Goal: Communication & Community: Answer question/provide support

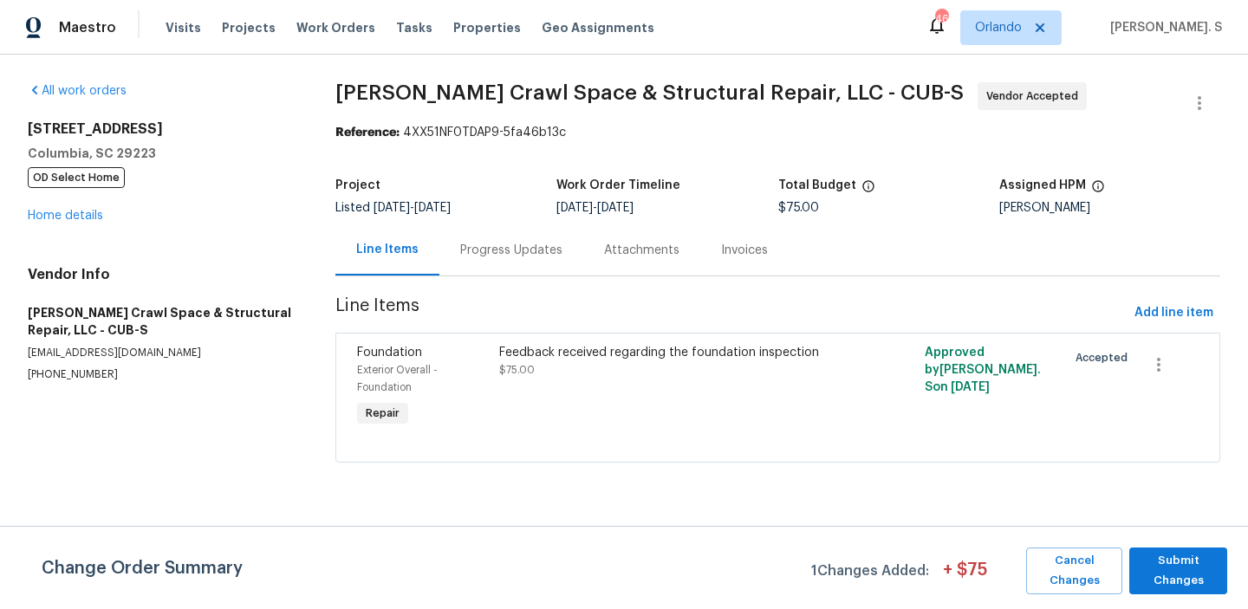
click at [506, 269] on div "Progress Updates" at bounding box center [511, 249] width 144 height 51
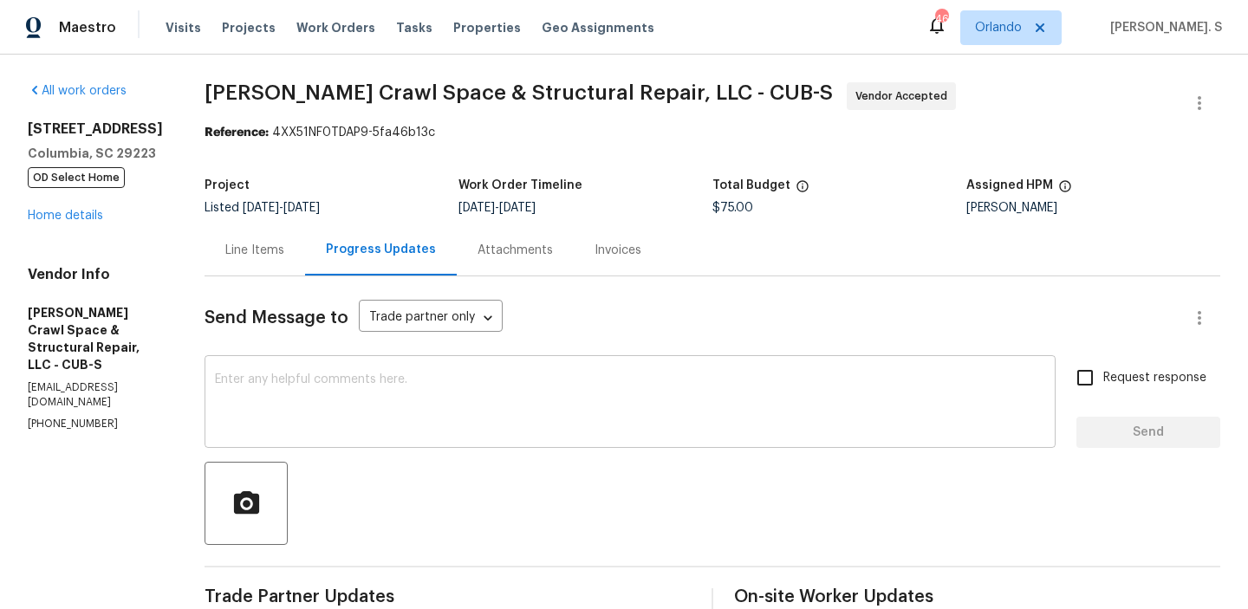
click at [498, 395] on textarea at bounding box center [630, 403] width 830 height 61
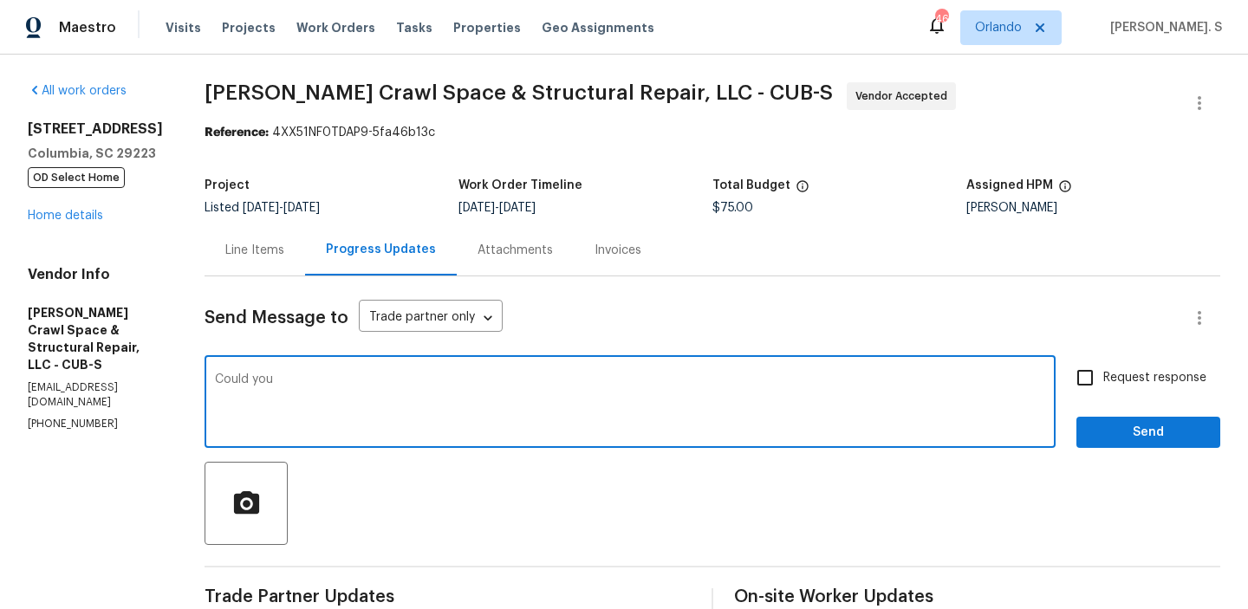
paste textarea "Please have the TP provide detailed photos of the foundation, slab and pier cra…"
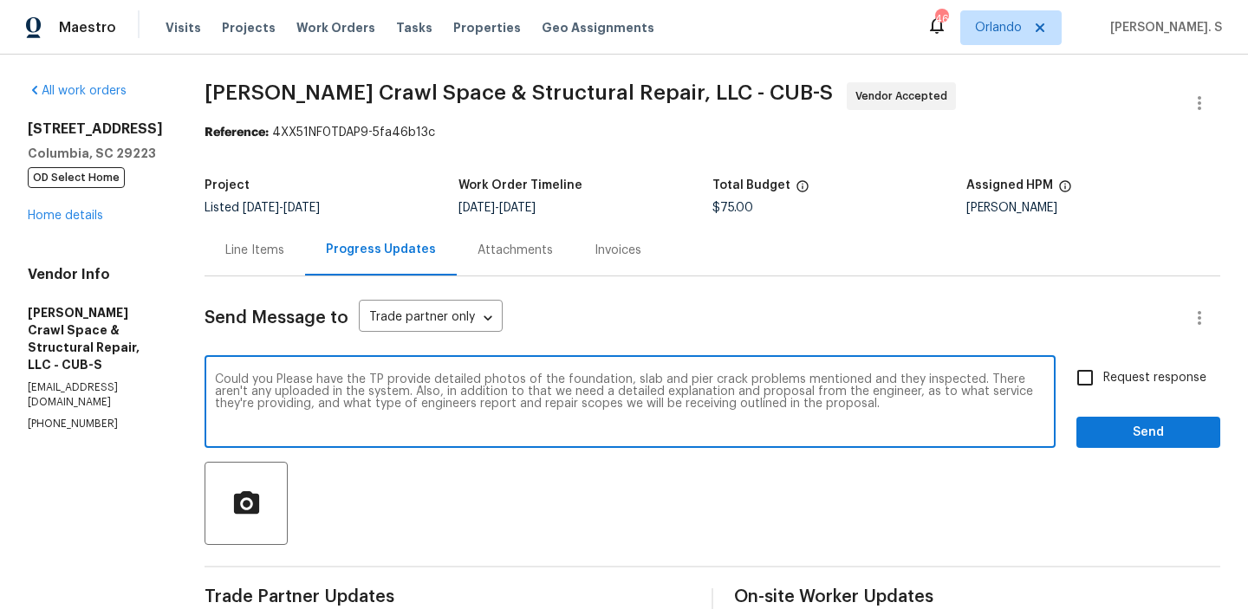
click at [300, 377] on textarea "Could you Please have the TP provide detailed photos of the foundation, slab an…" at bounding box center [630, 403] width 830 height 61
drag, startPoint x: 334, startPoint y: 381, endPoint x: 401, endPoint y: 375, distance: 67.0
click at [401, 375] on textarea "Could you please have the TP provide detailed photos of the foundation, slab an…" at bounding box center [630, 403] width 830 height 61
click at [844, 380] on textarea "Could you please provide detailed photos of the foundation, slab and pier crack…" at bounding box center [630, 403] width 830 height 61
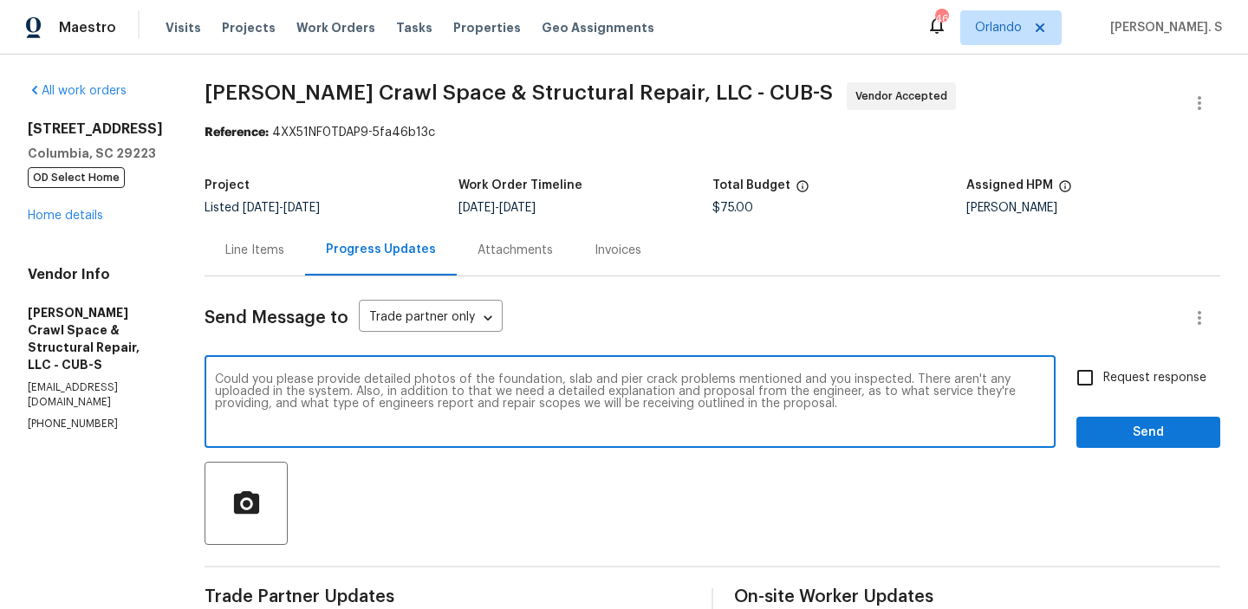
click at [0, 0] on span "," at bounding box center [0, 0] width 0 height 0
click at [0, 0] on span "engineer" at bounding box center [0, 0] width 0 height 0
click at [0, 0] on span "and" at bounding box center [0, 0] width 0 height 0
click at [986, 391] on textarea "Could you please provide detailed photos of the foundation, slab and pier crack…" at bounding box center [630, 403] width 830 height 61
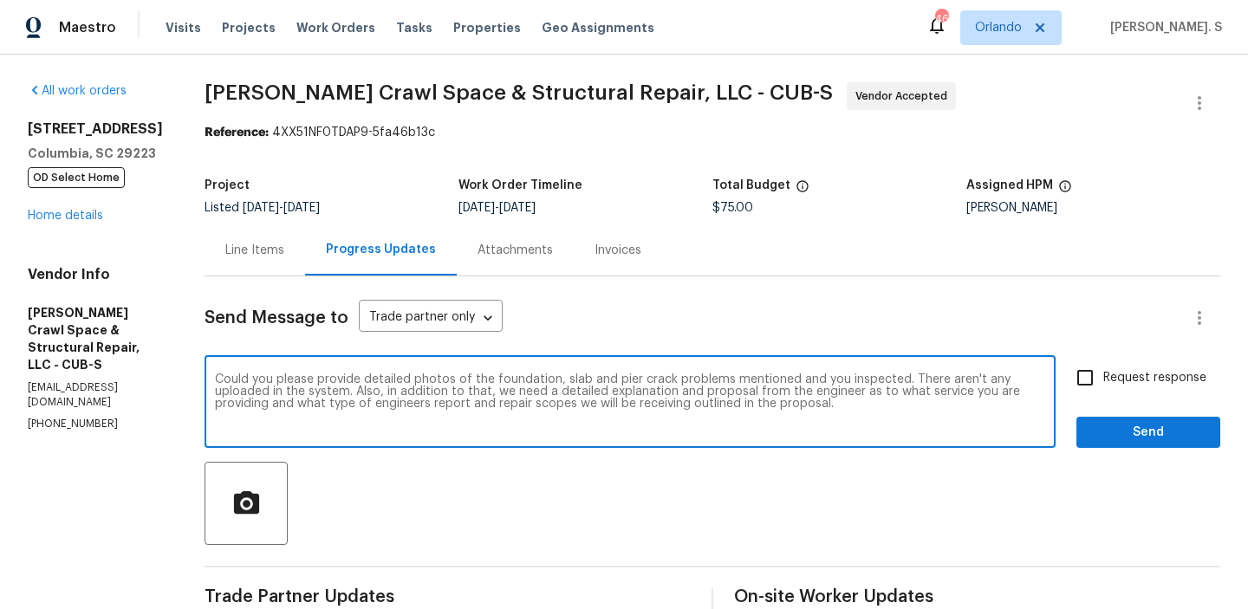
click at [0, 0] on div "engineer's" at bounding box center [0, 0] width 0 height 0
click at [0, 0] on qb-div "Add a question mark inspected?" at bounding box center [0, 0] width 0 height 0
type textarea "Could you please provide detailed photos of the foundation, slab and pier crack…"
click at [1118, 376] on span "Request response" at bounding box center [1154, 378] width 103 height 18
click at [1103, 376] on input "Request response" at bounding box center [1084, 378] width 36 height 36
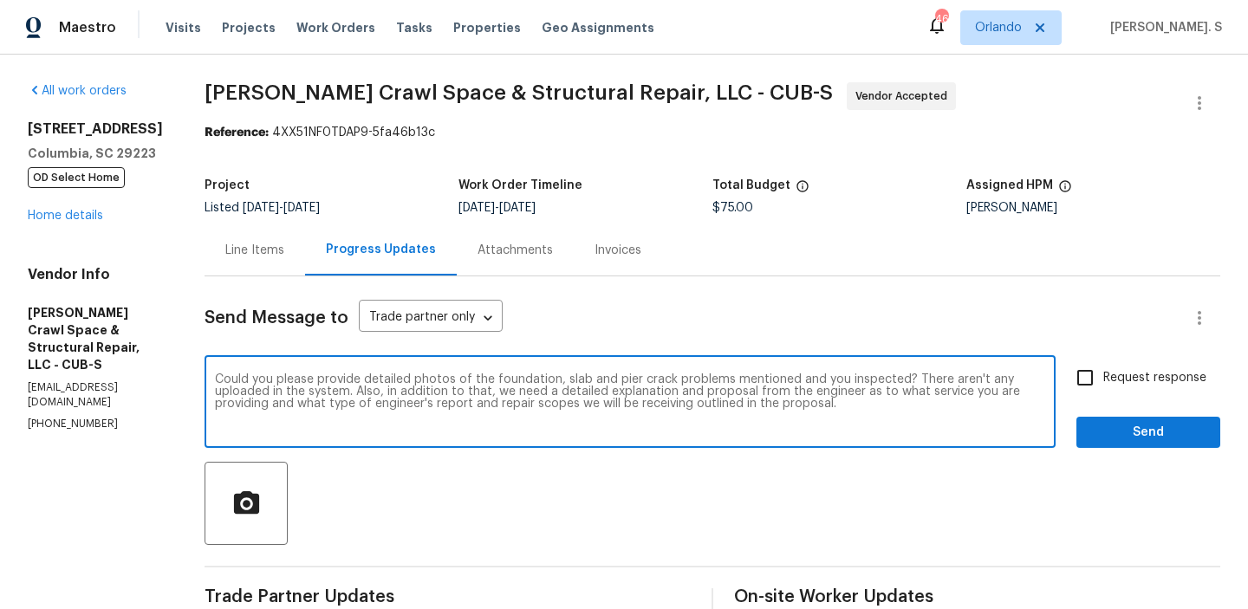
checkbox input "true"
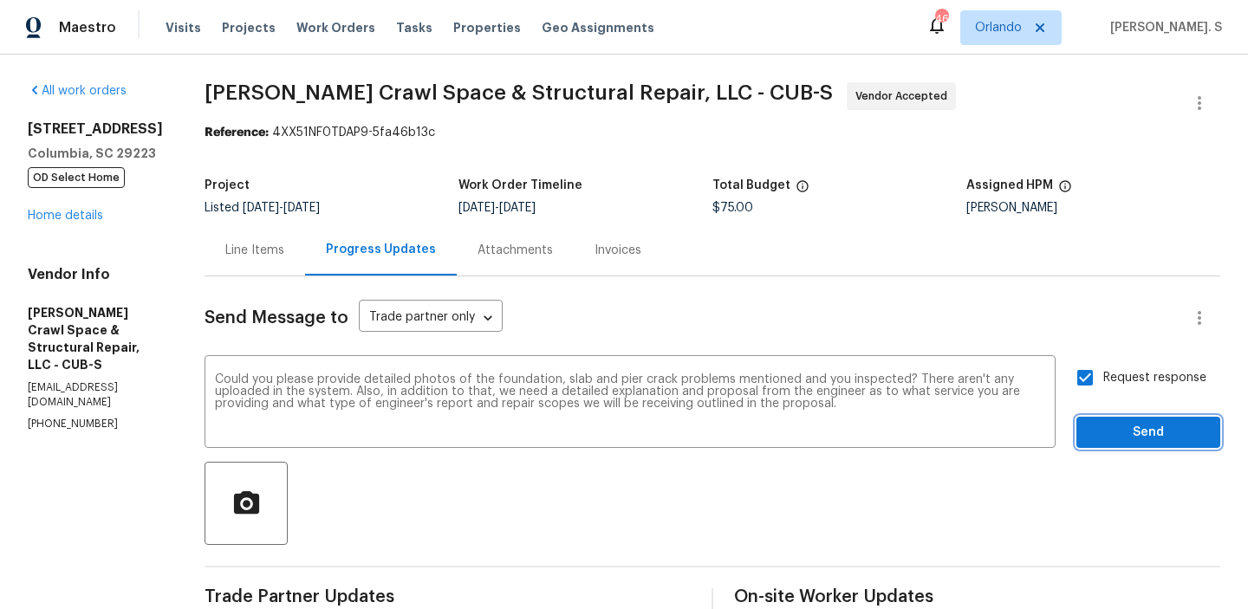
click at [1170, 423] on span "Send" at bounding box center [1148, 433] width 116 height 22
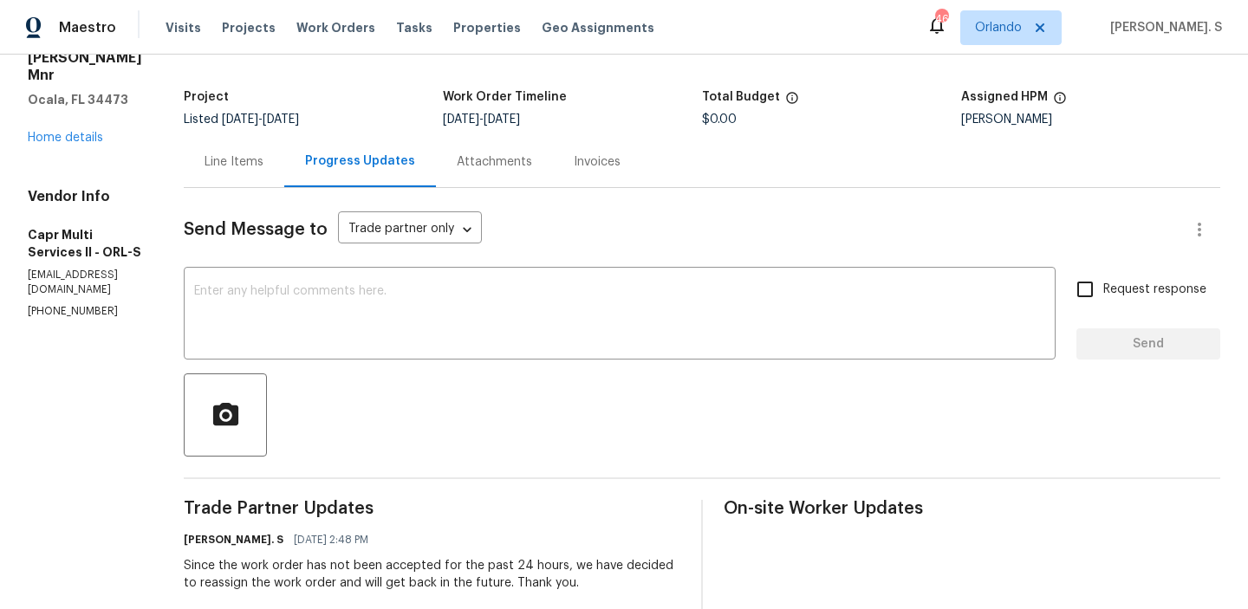
scroll to position [100, 0]
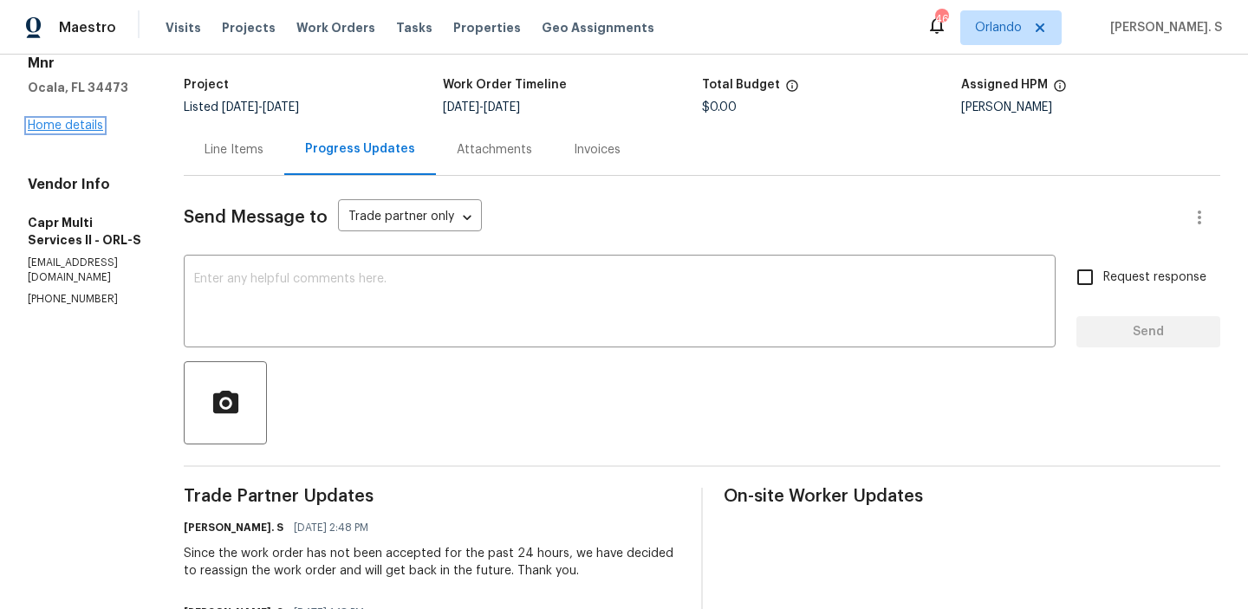
click at [81, 120] on link "Home details" at bounding box center [65, 126] width 75 height 12
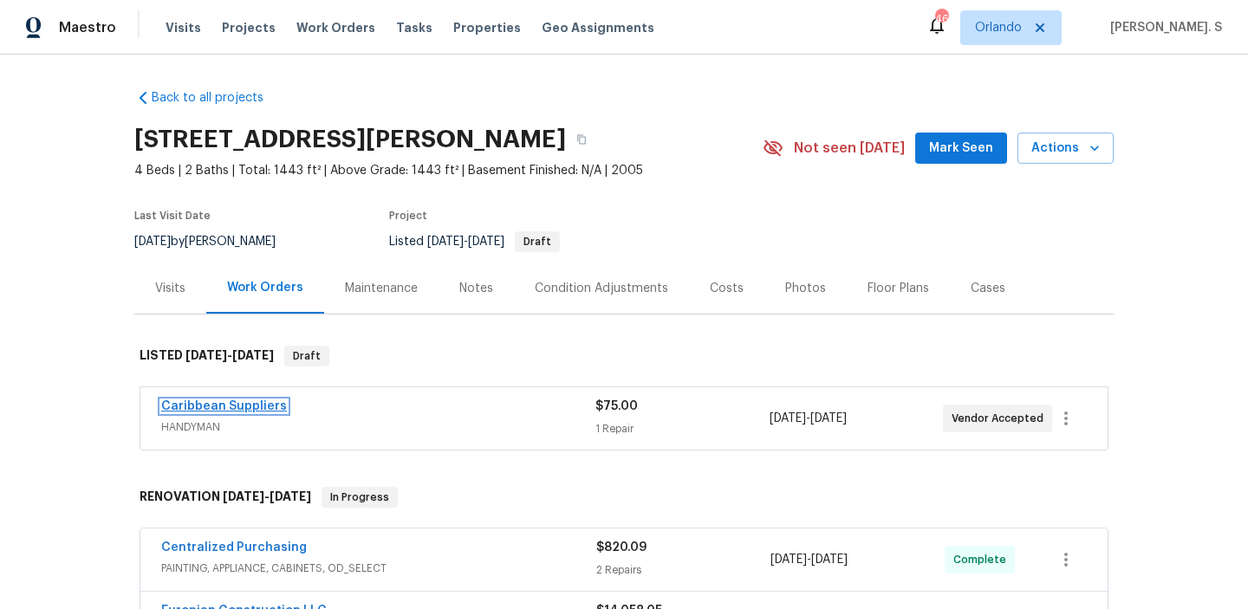
click at [229, 410] on link "Caribbean Suppliers" at bounding box center [224, 406] width 126 height 12
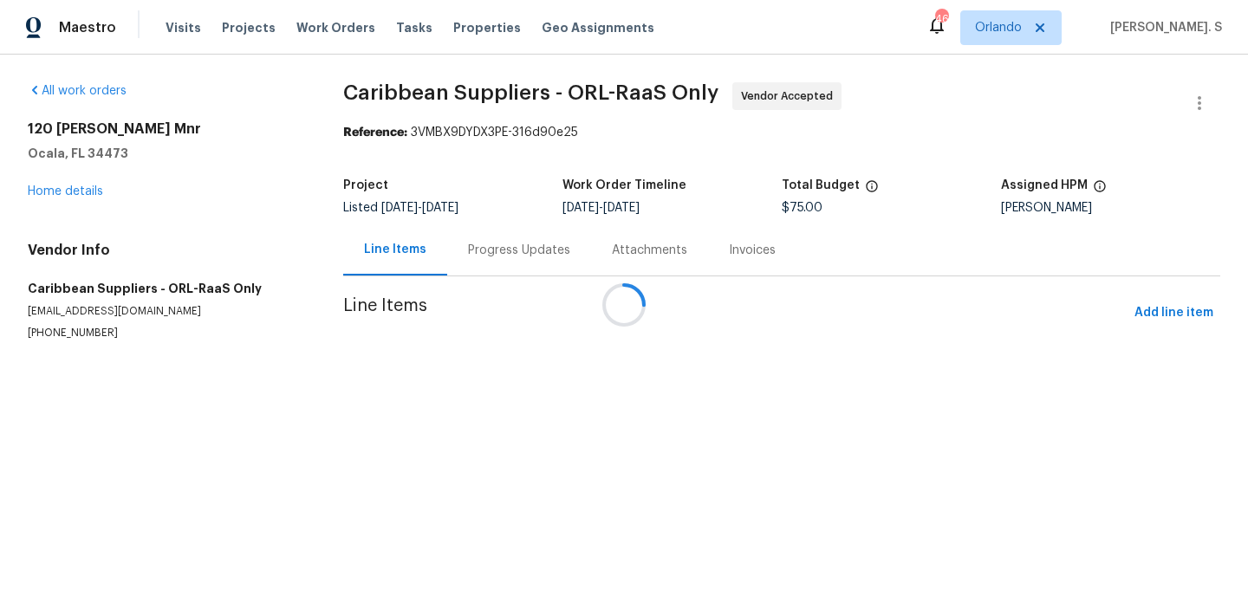
click at [458, 262] on div "Progress Updates" at bounding box center [519, 249] width 144 height 51
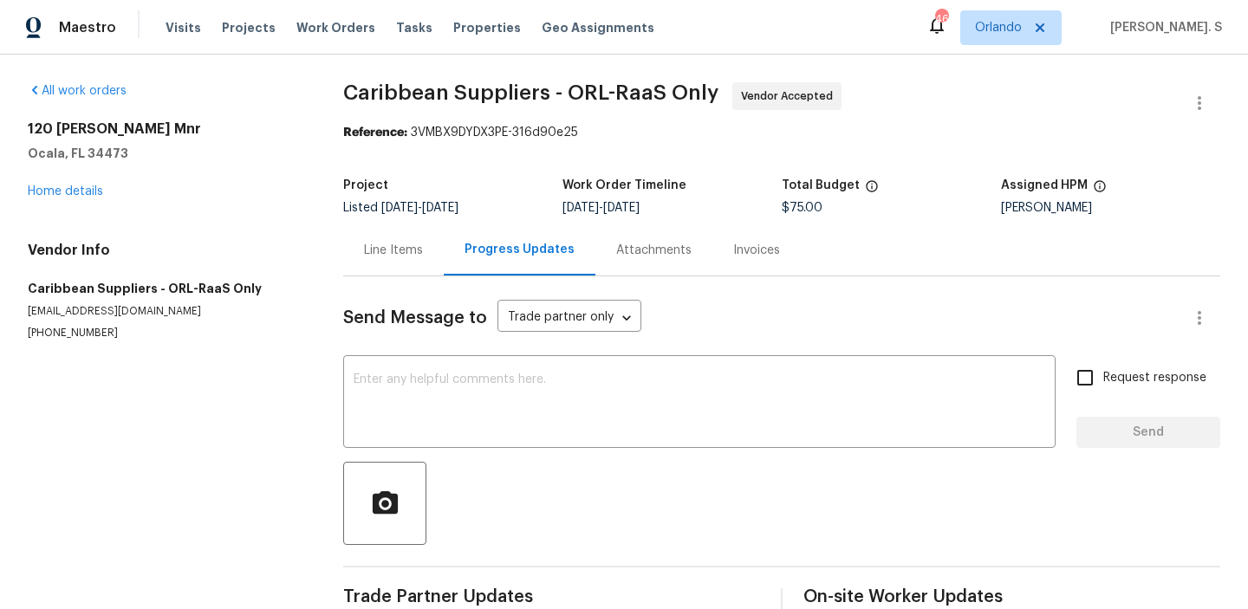
click at [458, 262] on div "Progress Updates" at bounding box center [520, 249] width 152 height 51
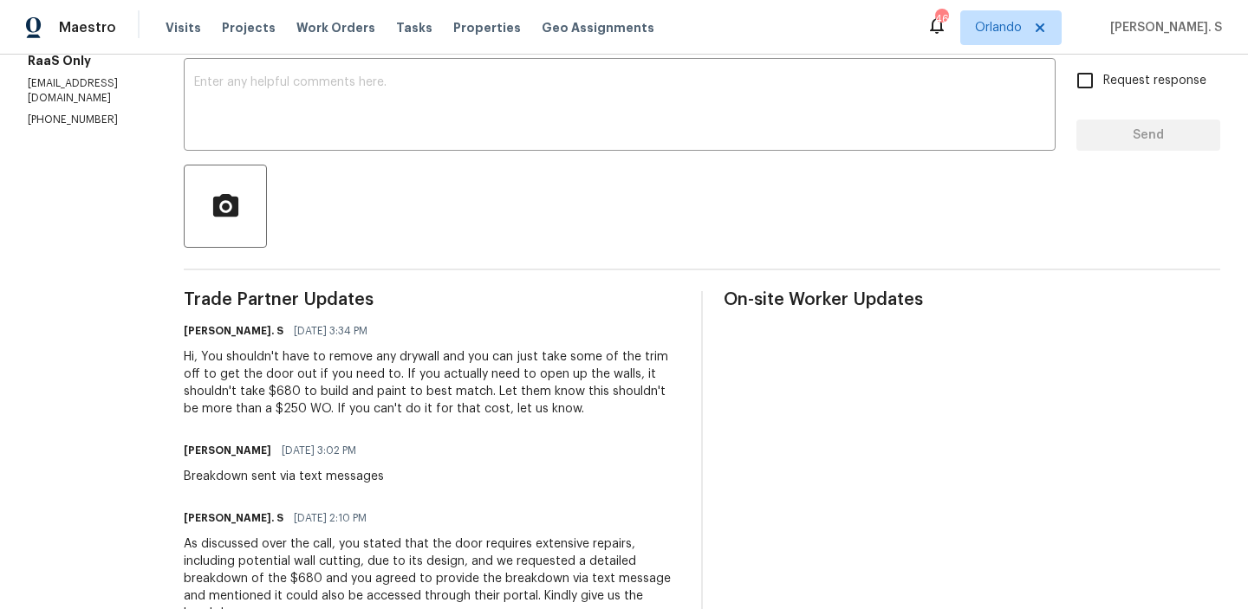
scroll to position [328, 0]
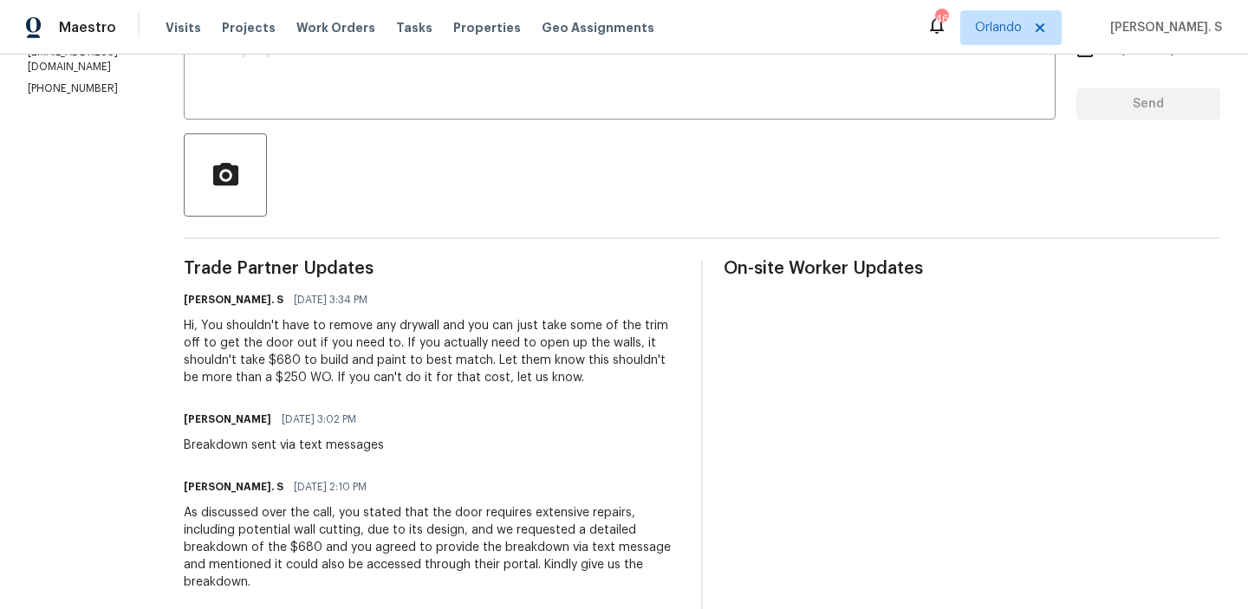
click at [399, 362] on div "Hi, You shouldn't have to remove any drywall and you can just take some of the …" at bounding box center [432, 351] width 496 height 69
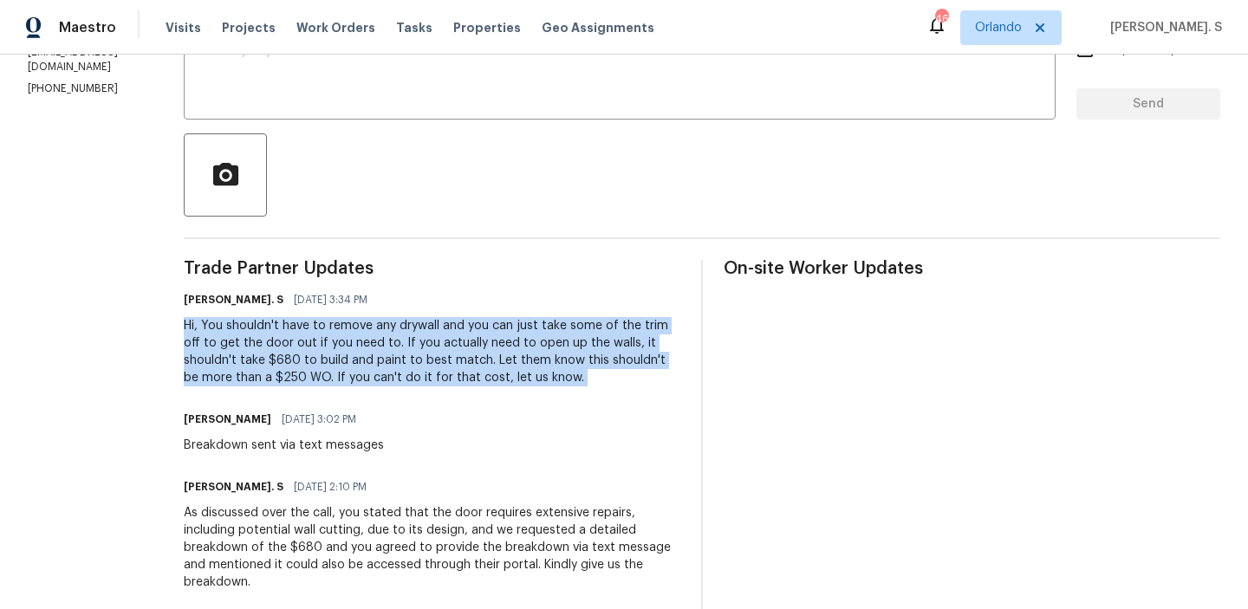
click at [399, 362] on div "Hi, You shouldn't have to remove any drywall and you can just take some of the …" at bounding box center [432, 351] width 496 height 69
copy div "Hi, You shouldn't have to remove any drywall and you can just take some of the …"
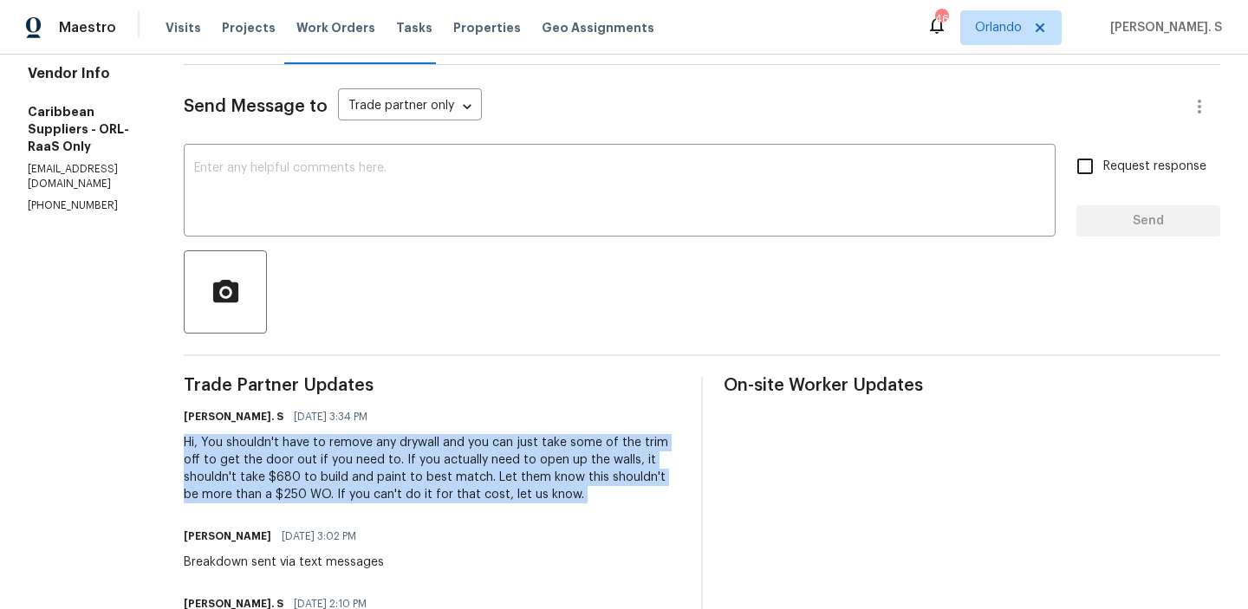
scroll to position [0, 0]
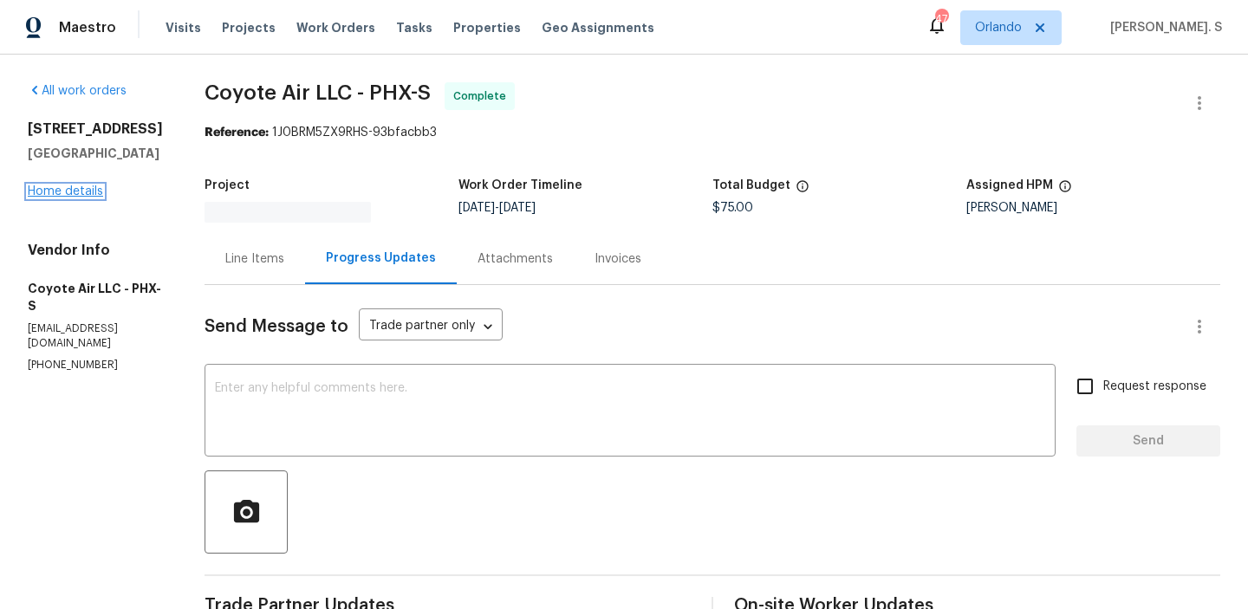
click at [86, 187] on link "Home details" at bounding box center [65, 191] width 75 height 12
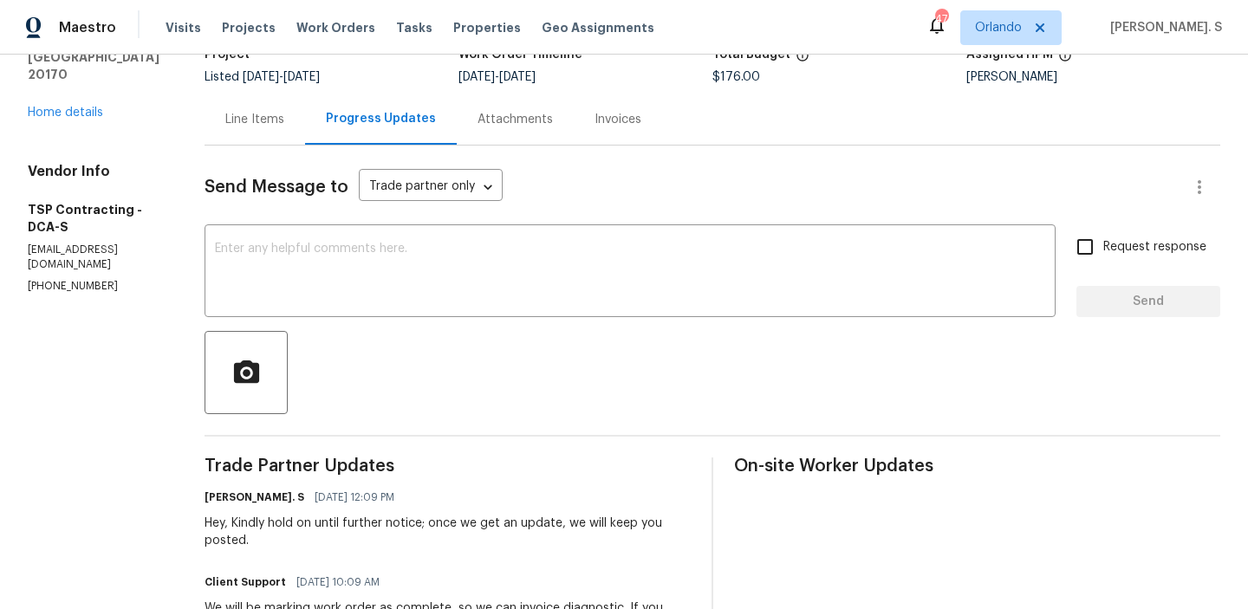
scroll to position [81, 0]
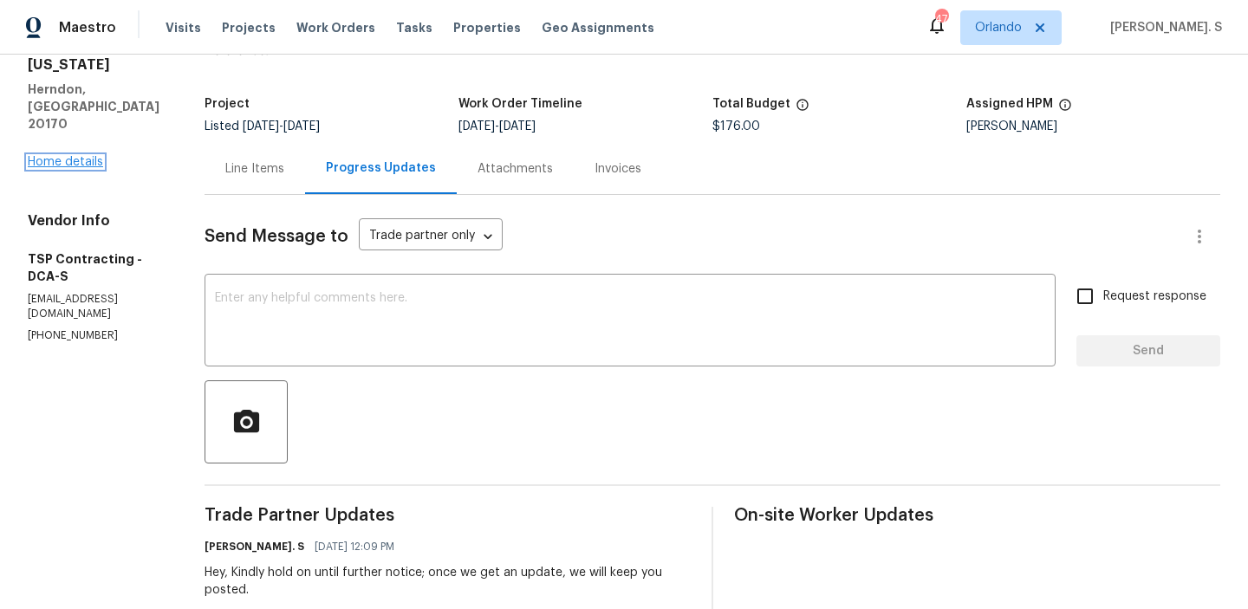
click at [70, 156] on link "Home details" at bounding box center [65, 162] width 75 height 12
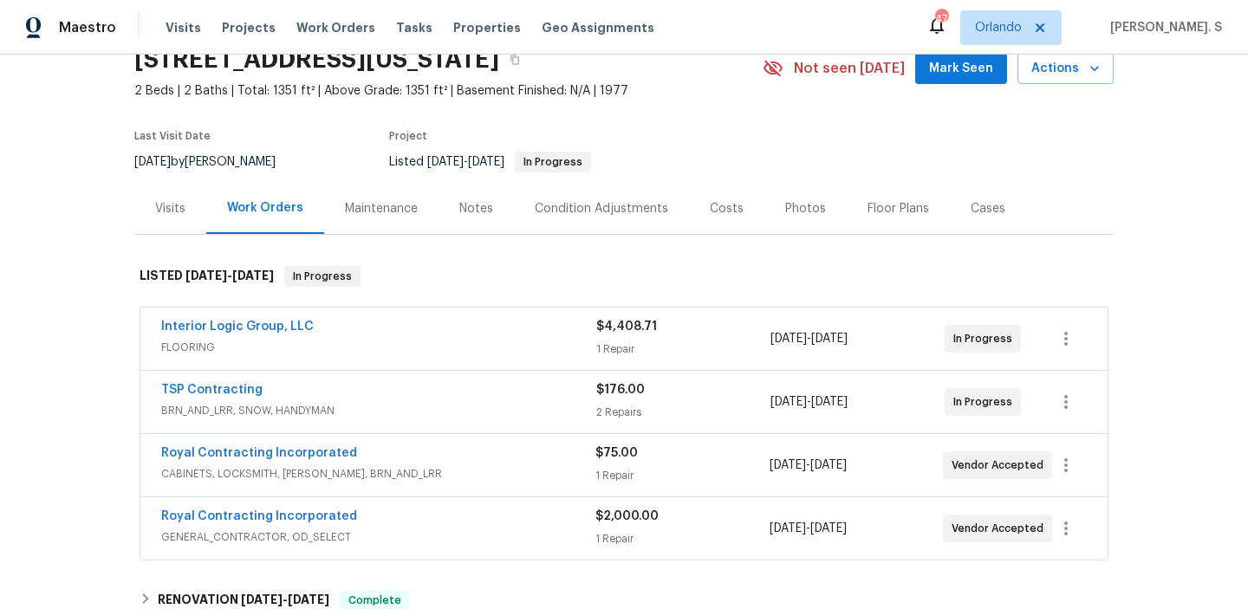
scroll to position [121, 0]
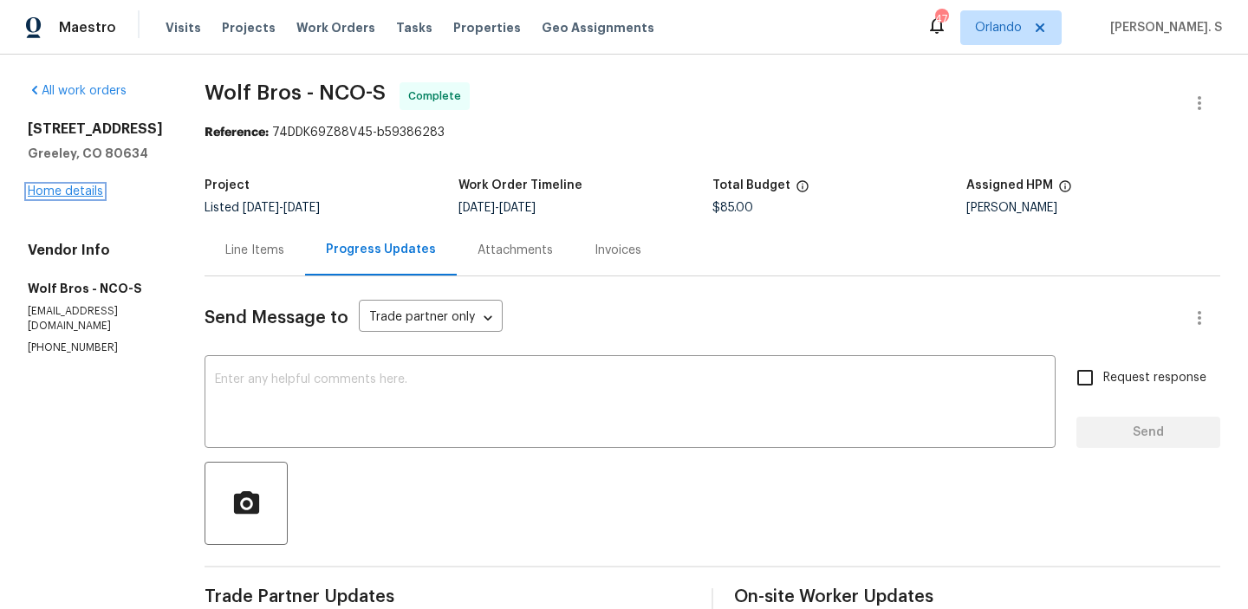
click at [91, 198] on link "Home details" at bounding box center [65, 191] width 75 height 12
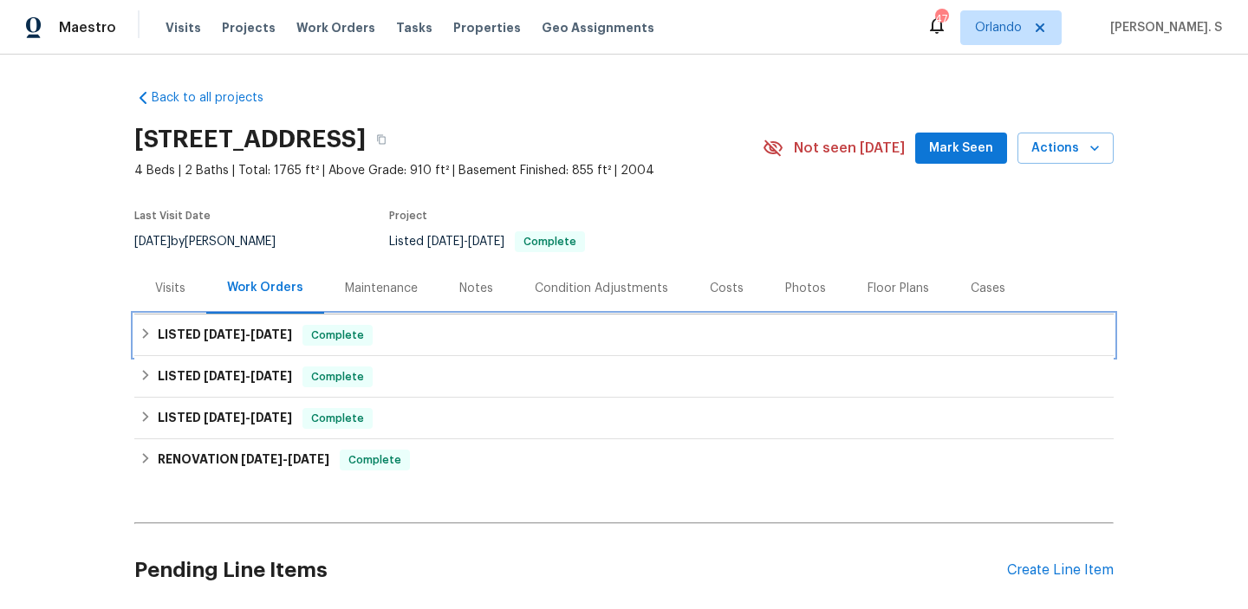
click at [395, 350] on div "LISTED 8/12/25 - 8/14/25 Complete" at bounding box center [623, 335] width 979 height 42
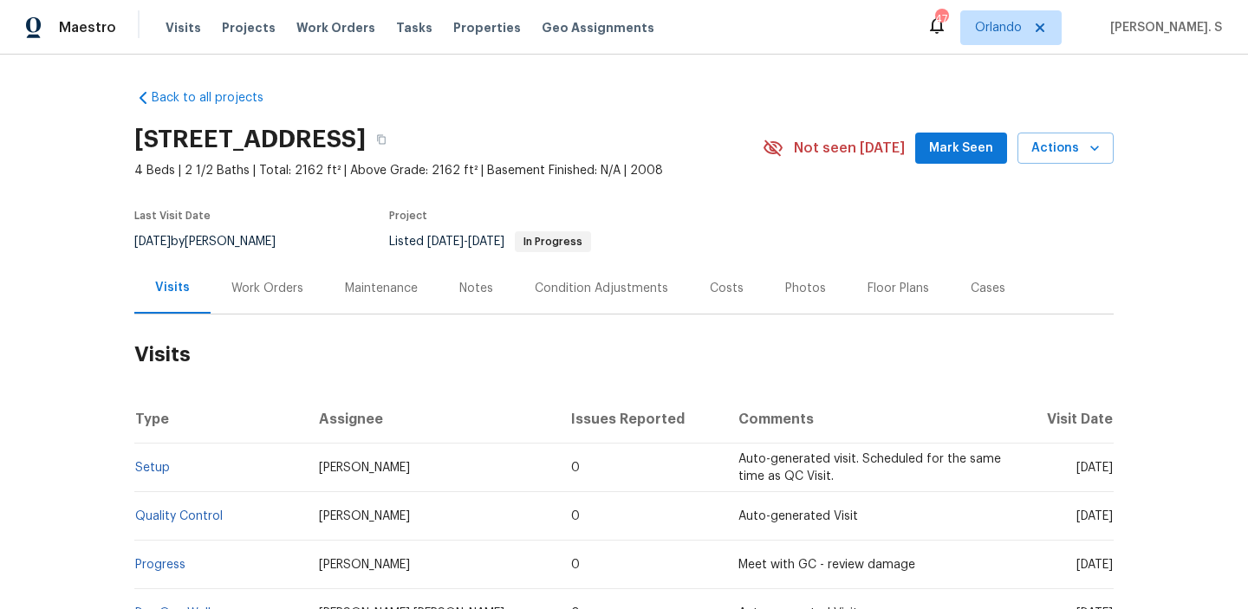
click at [268, 292] on div "Work Orders" at bounding box center [267, 288] width 72 height 17
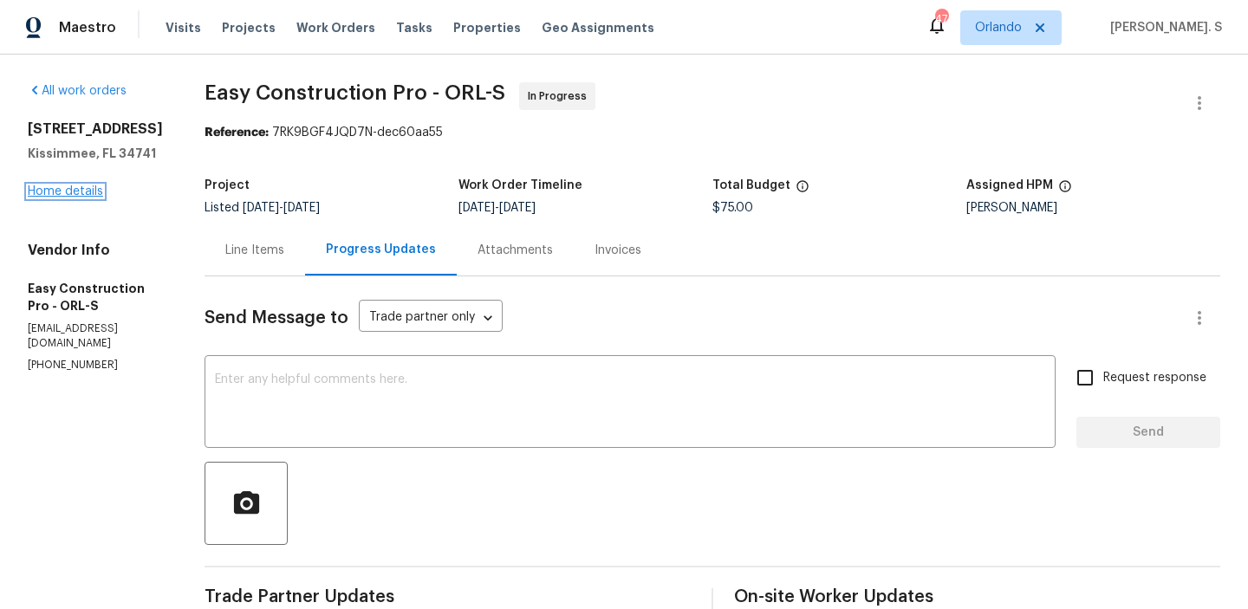
click at [81, 198] on link "Home details" at bounding box center [65, 191] width 75 height 12
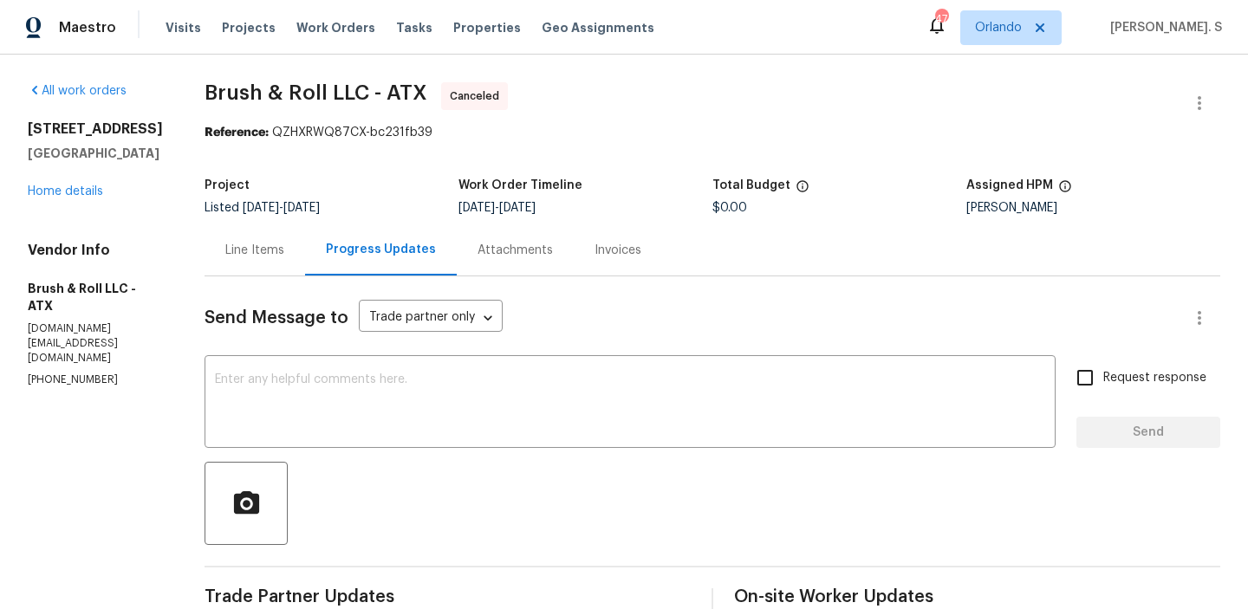
click at [71, 200] on div "540 Fieldwood Dr Unit A Buda, TX 78610 Home details" at bounding box center [95, 160] width 135 height 80
click at [59, 198] on link "Home details" at bounding box center [65, 191] width 75 height 12
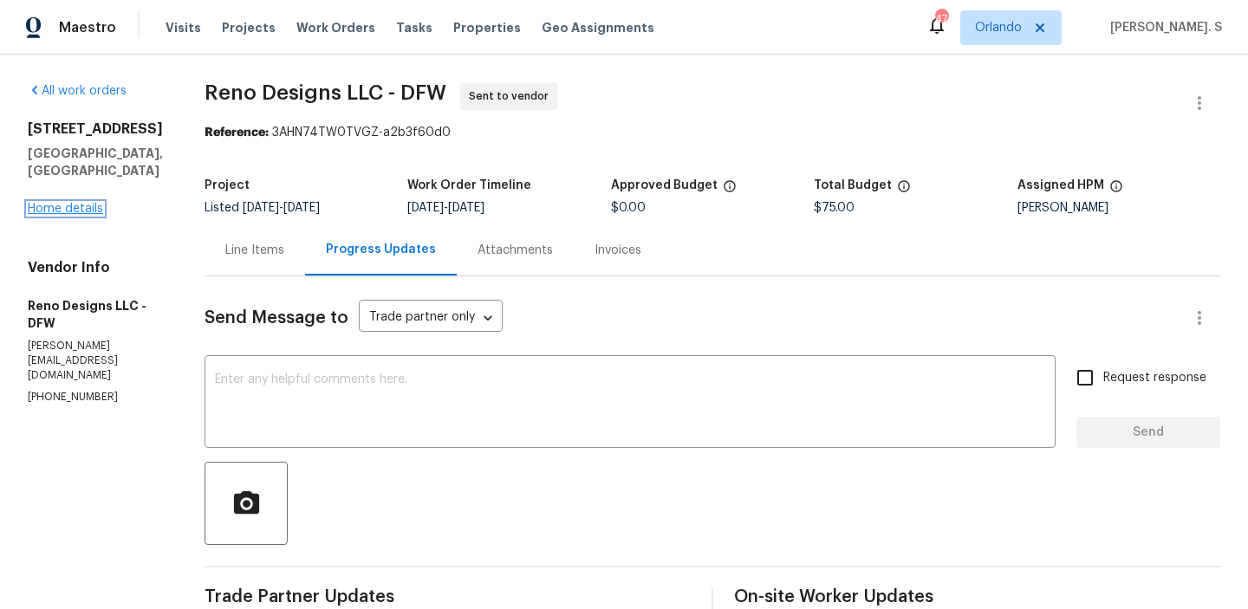
click at [62, 203] on link "Home details" at bounding box center [65, 209] width 75 height 12
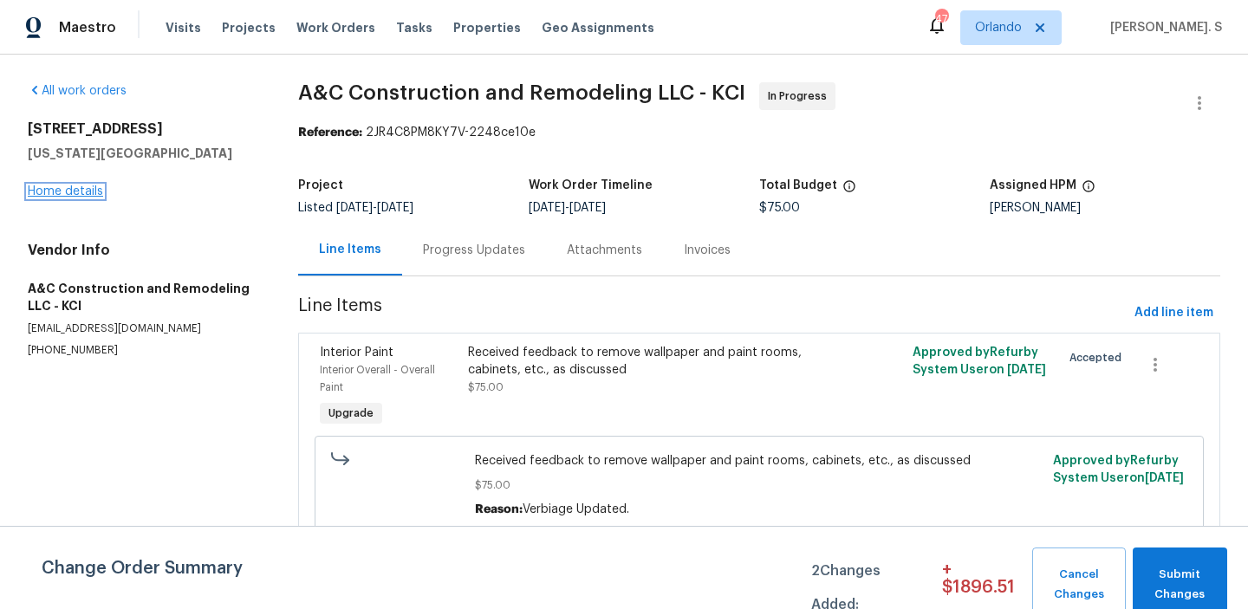
click at [85, 191] on link "Home details" at bounding box center [65, 191] width 75 height 12
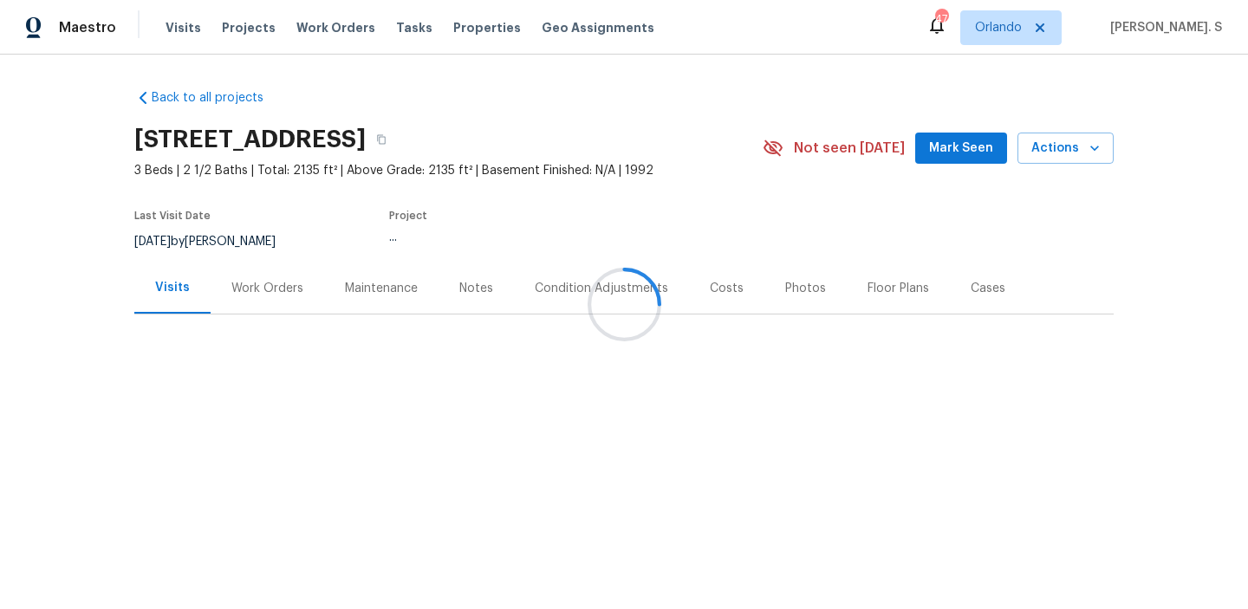
click at [294, 288] on div at bounding box center [624, 304] width 1248 height 609
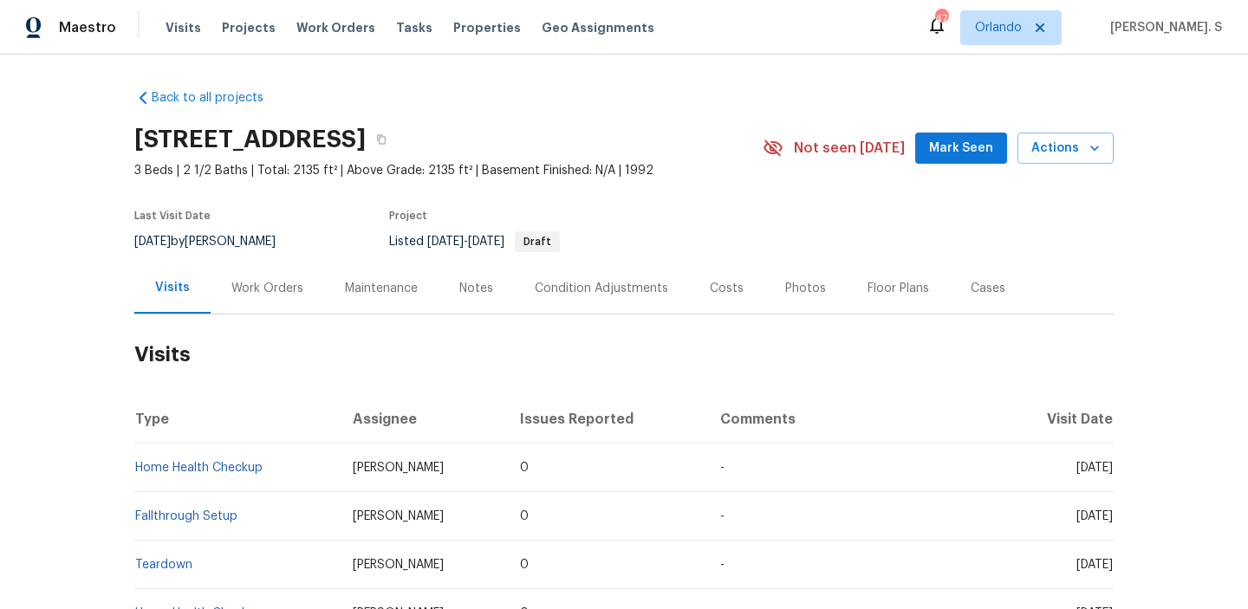
click at [294, 288] on div "Work Orders" at bounding box center [267, 288] width 72 height 17
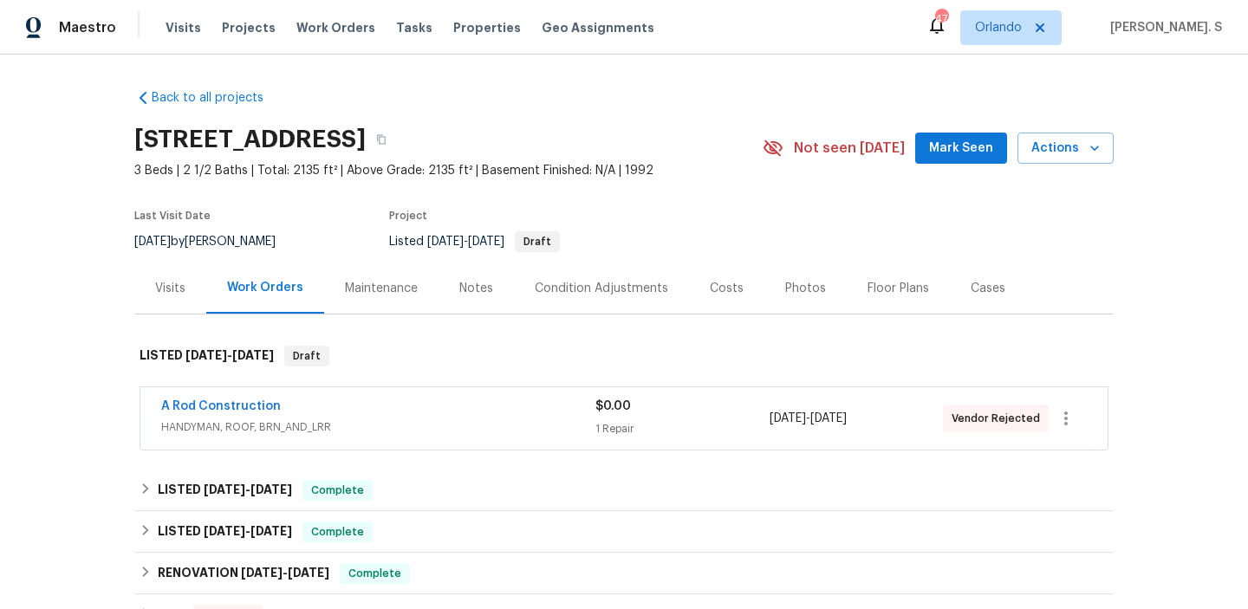
click at [294, 288] on div "Work Orders" at bounding box center [265, 287] width 76 height 17
click at [253, 409] on link "A Rod Construction" at bounding box center [221, 406] width 120 height 12
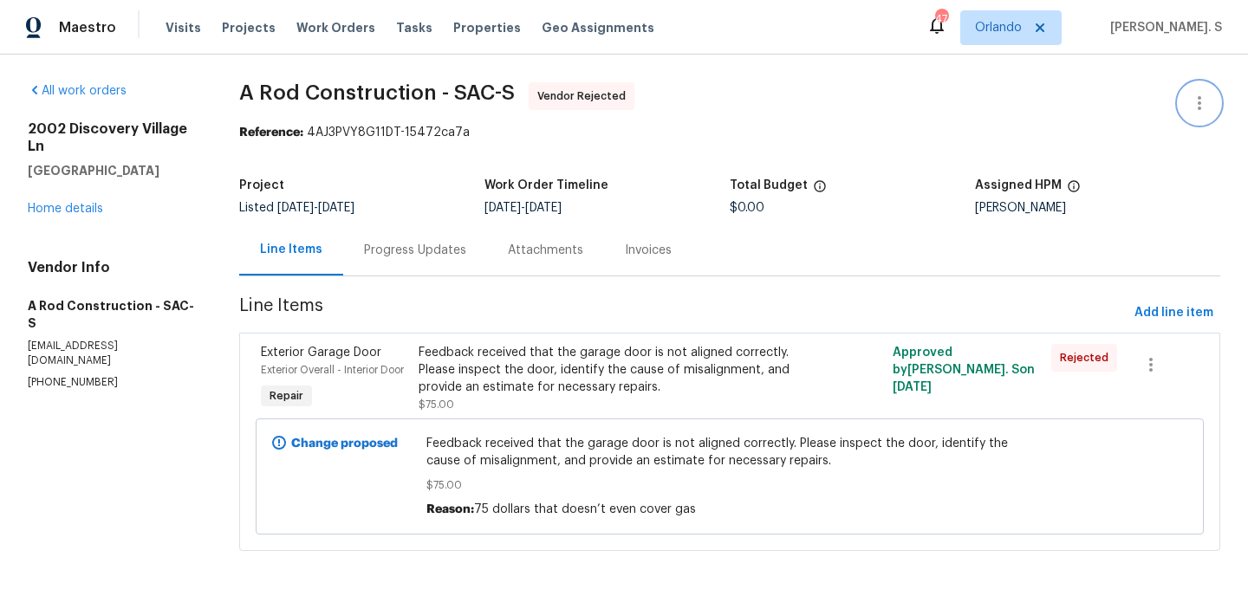
click at [1190, 99] on icon "button" at bounding box center [1199, 103] width 21 height 21
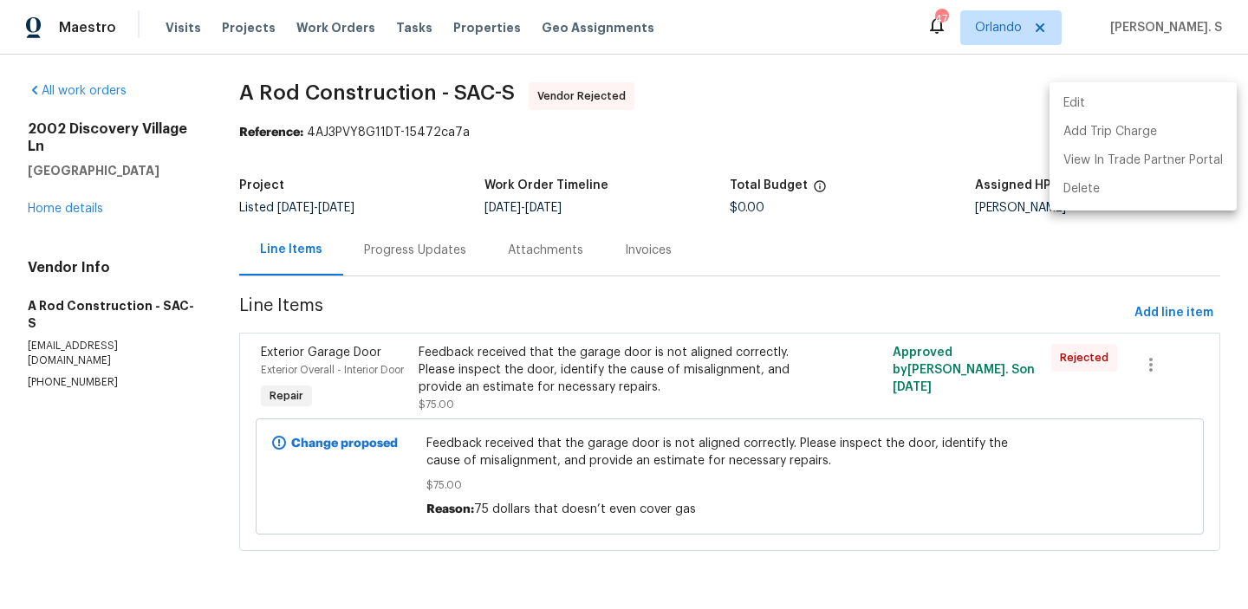
click at [1137, 100] on li "Edit" at bounding box center [1142, 103] width 187 height 29
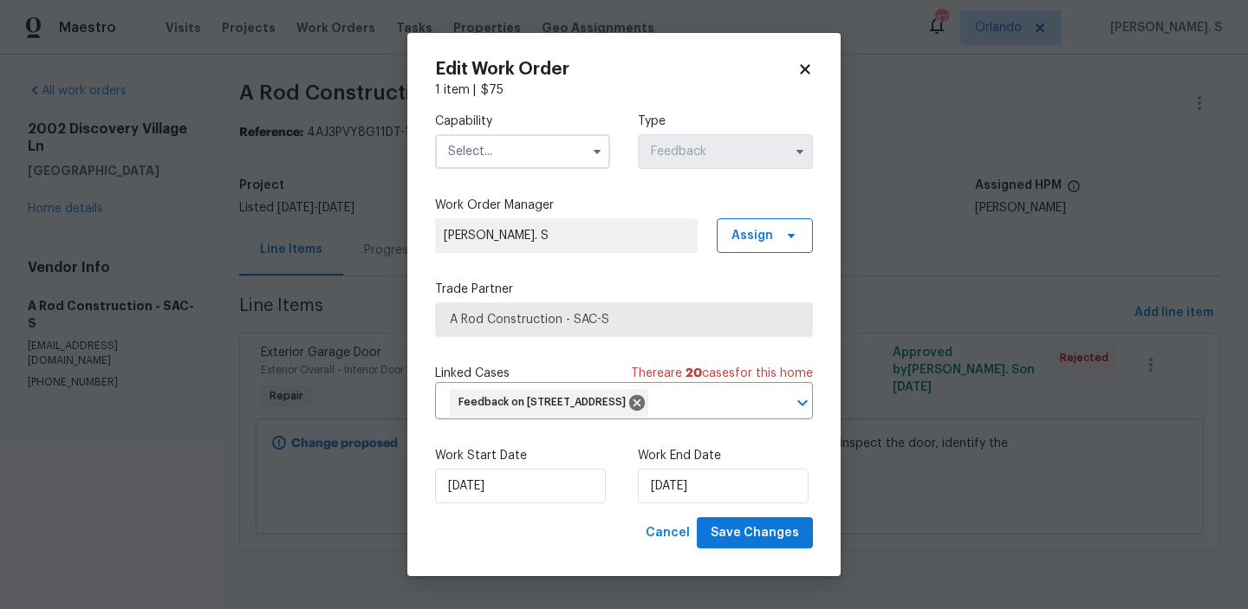
click at [516, 143] on input "text" at bounding box center [522, 151] width 175 height 35
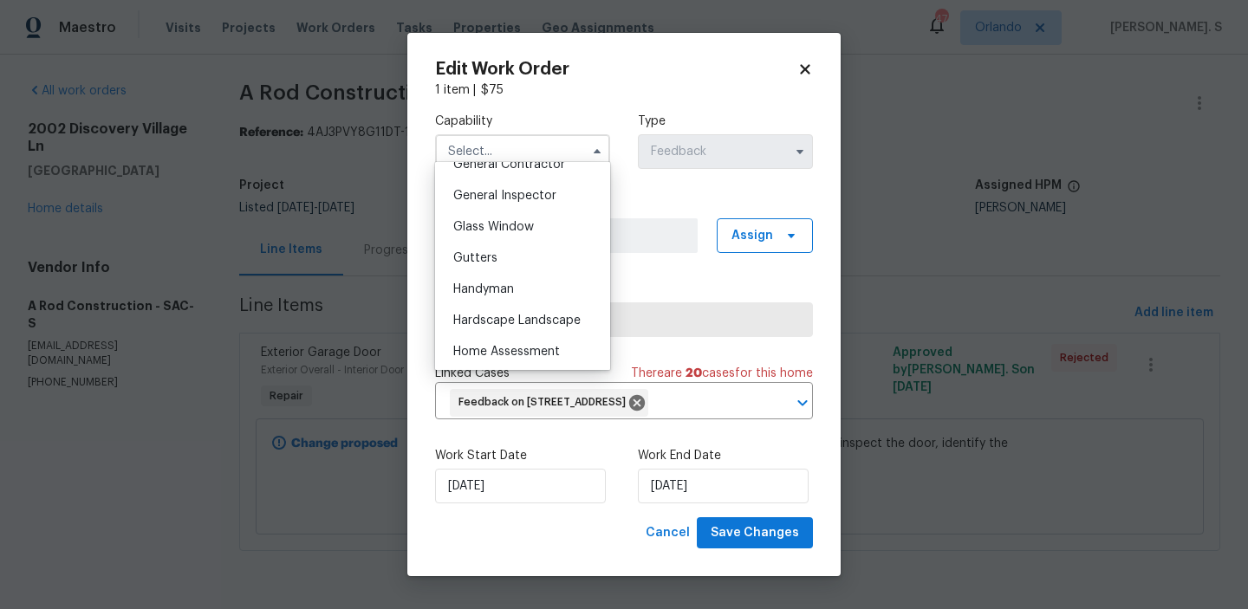
scroll to position [824, 0]
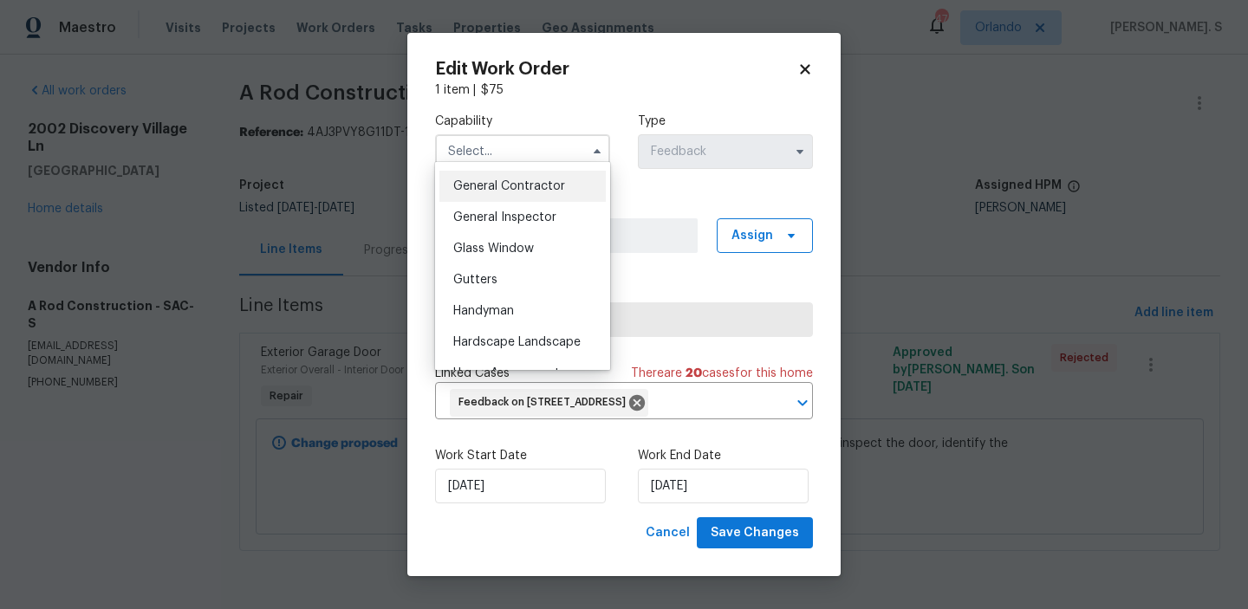
click at [540, 187] on span "General Contractor" at bounding box center [509, 186] width 112 height 12
type input "General Contractor"
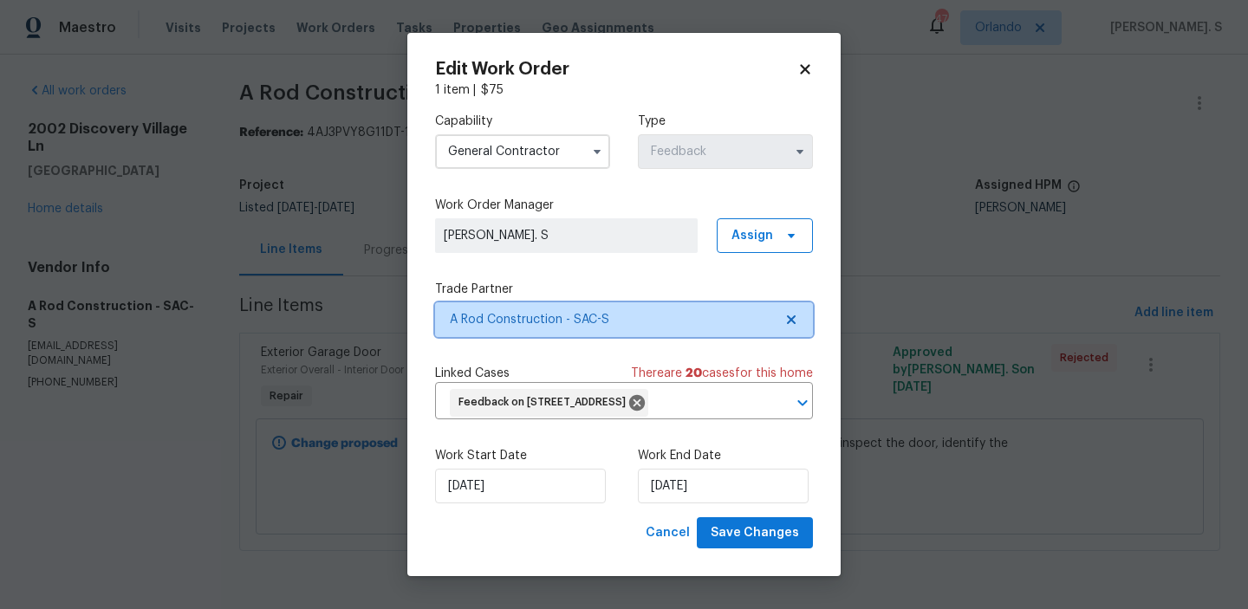
click at [791, 315] on icon at bounding box center [791, 319] width 9 height 9
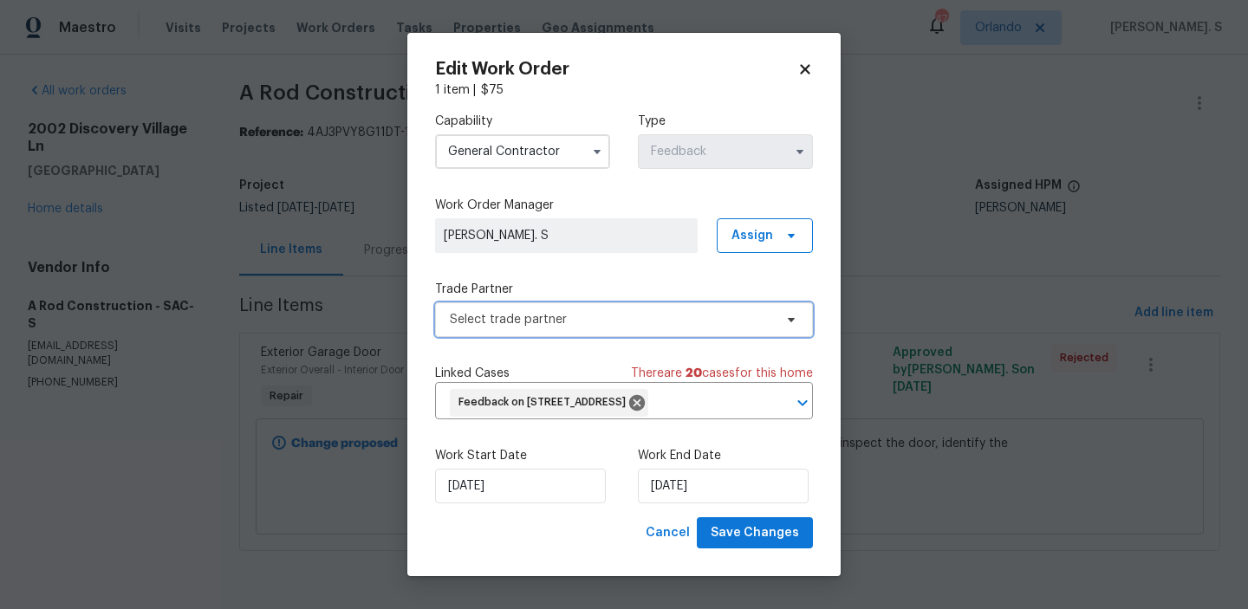
click at [791, 318] on icon at bounding box center [790, 320] width 7 height 4
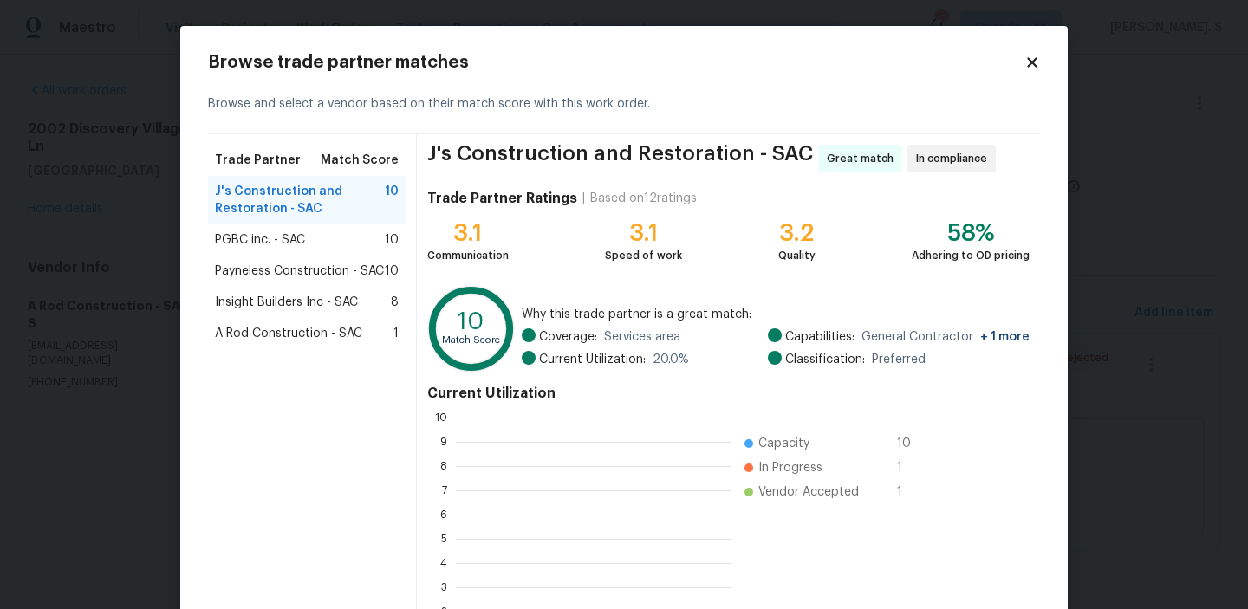
scroll to position [243, 275]
click at [343, 231] on div "PGBC inc. - SAC 10" at bounding box center [307, 239] width 184 height 17
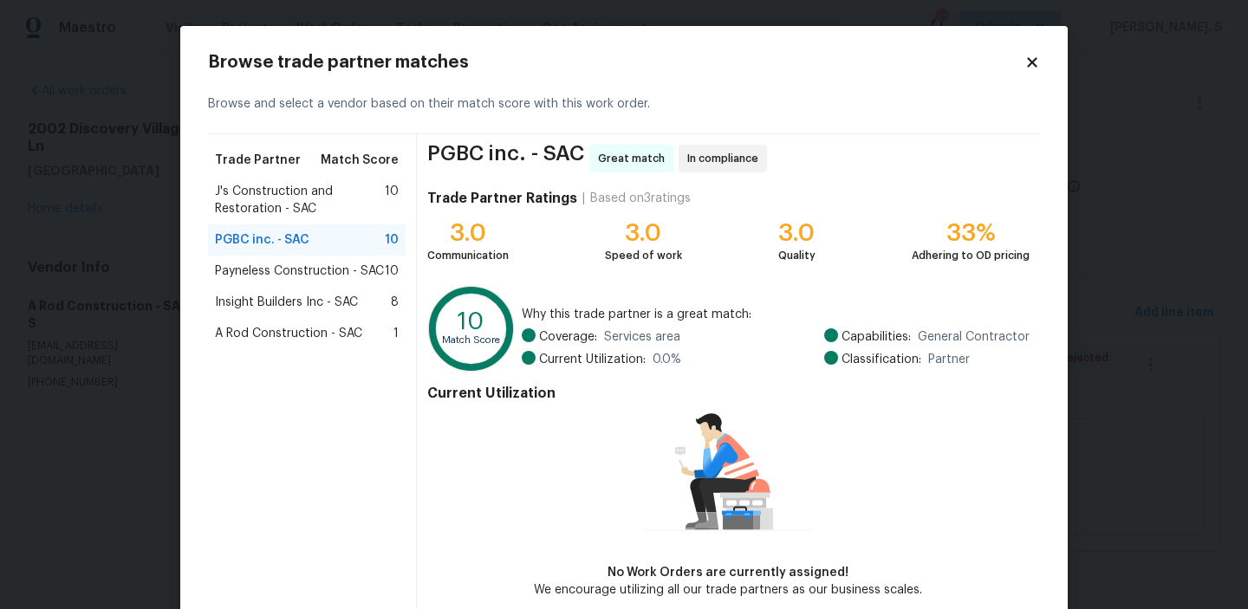
click at [344, 274] on span "Payneless Construction - SAC" at bounding box center [299, 270] width 169 height 17
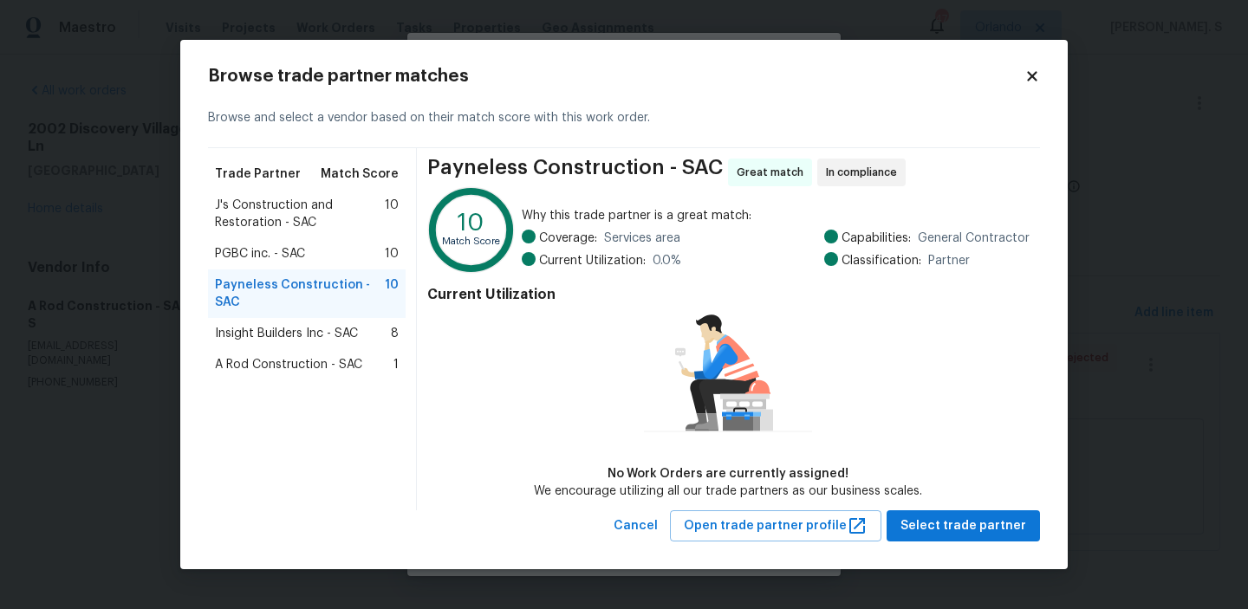
click at [336, 207] on span "J's Construction and Restoration - SAC" at bounding box center [300, 214] width 170 height 35
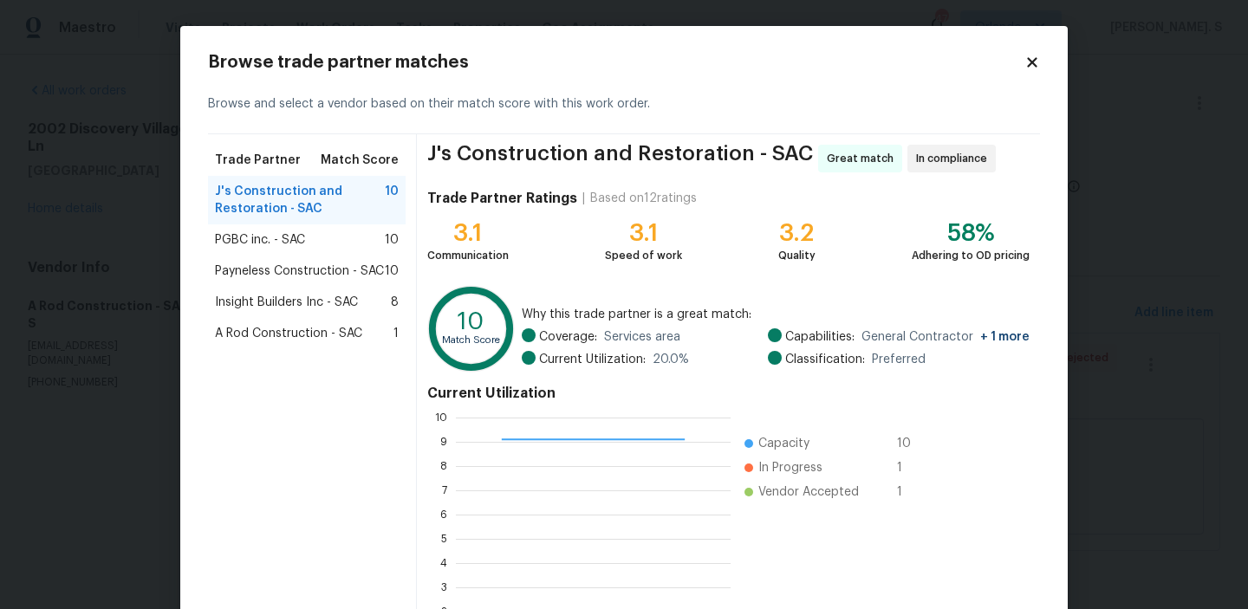
scroll to position [155, 0]
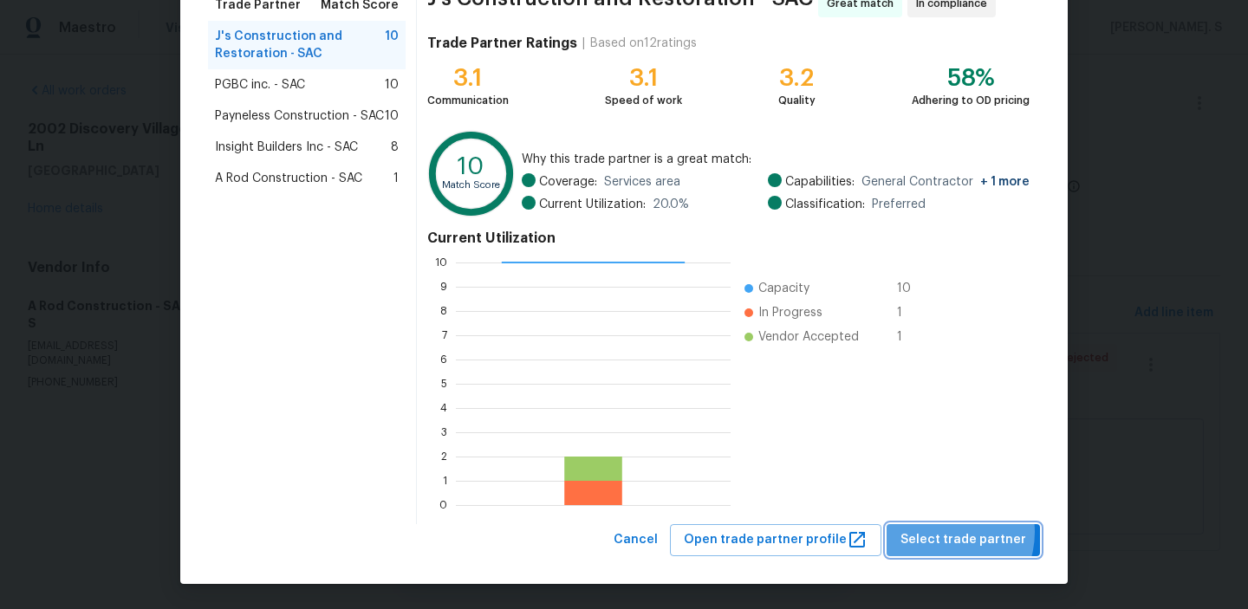
click at [948, 532] on span "Select trade partner" at bounding box center [963, 540] width 126 height 22
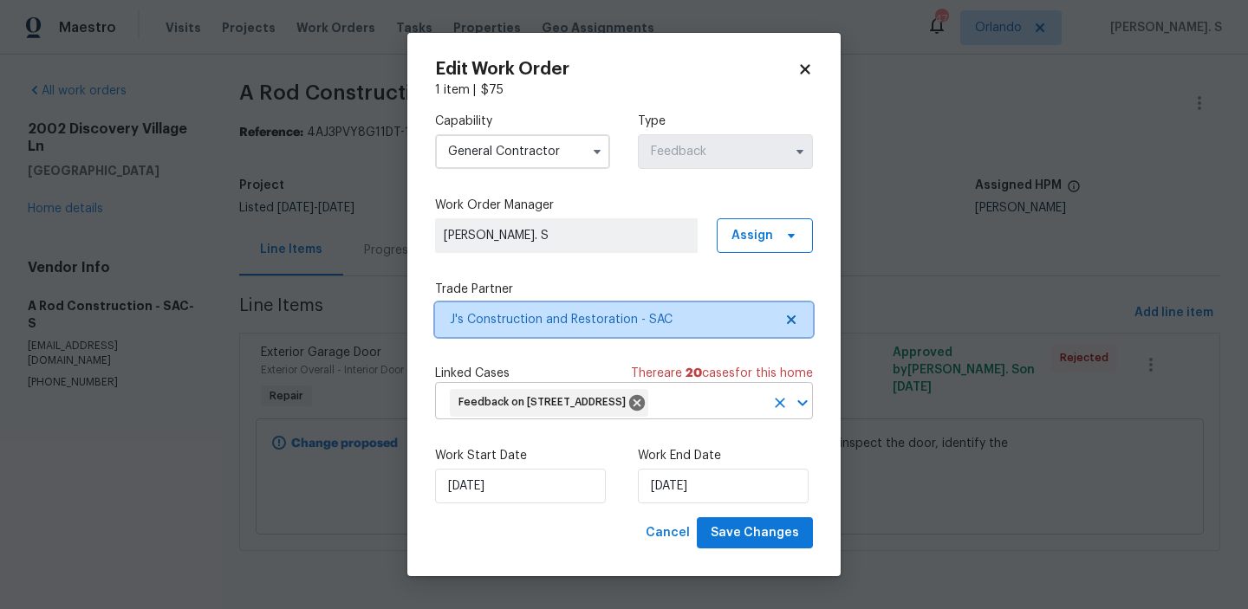
scroll to position [0, 0]
click at [651, 416] on input "text" at bounding box center [707, 402] width 113 height 27
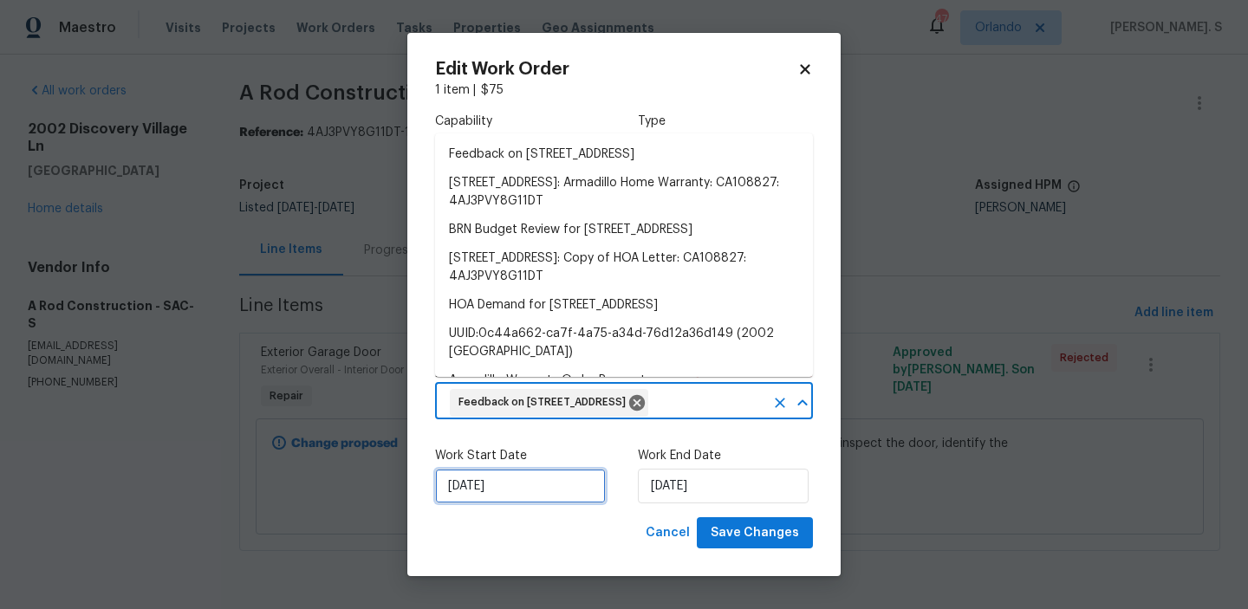
click at [523, 496] on input "[DATE]" at bounding box center [520, 486] width 171 height 35
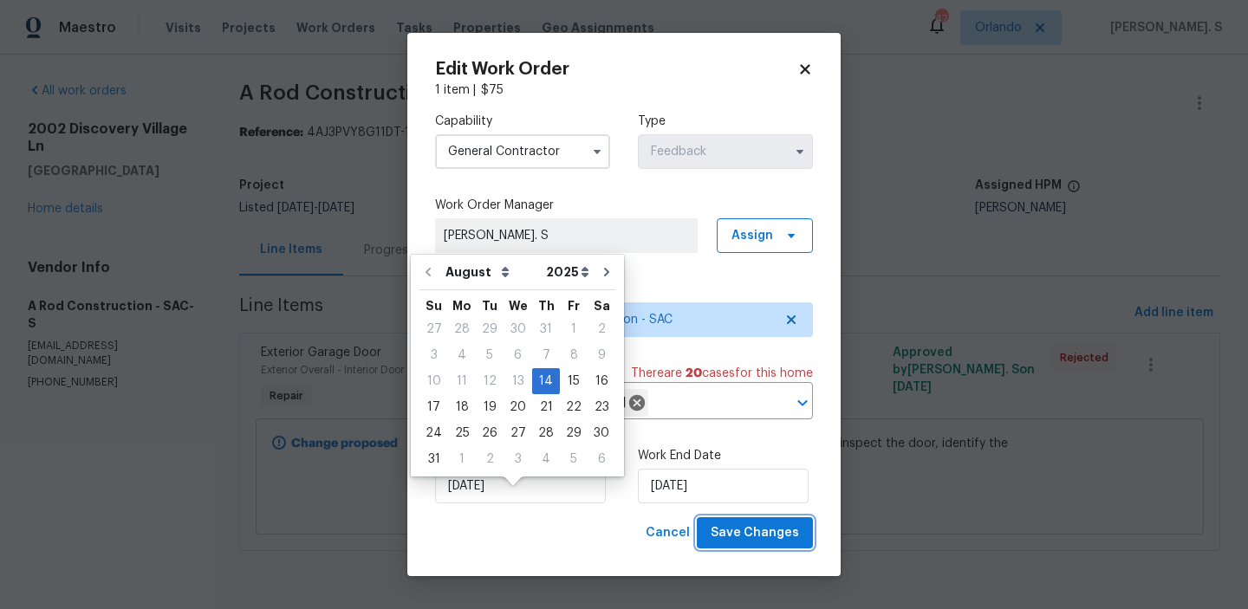
click at [779, 544] on span "Save Changes" at bounding box center [754, 533] width 88 height 22
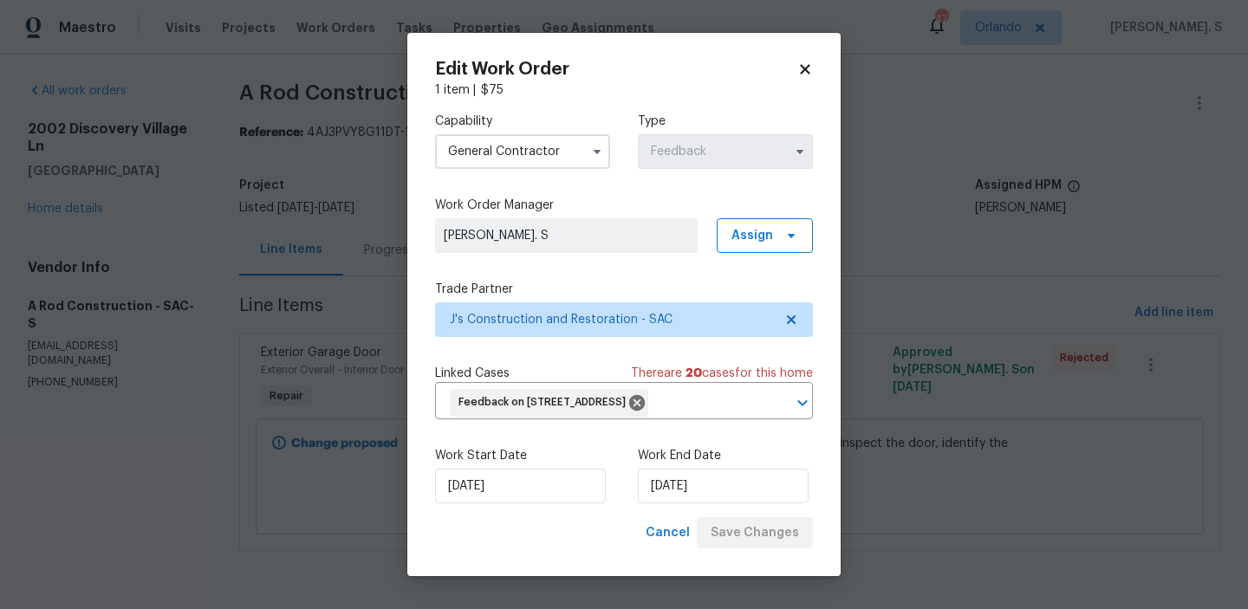
click at [28, 211] on body "Maestro Visits Projects Work Orders Tasks Properties Geo Assignments 47 [PERSON…" at bounding box center [624, 299] width 1248 height 599
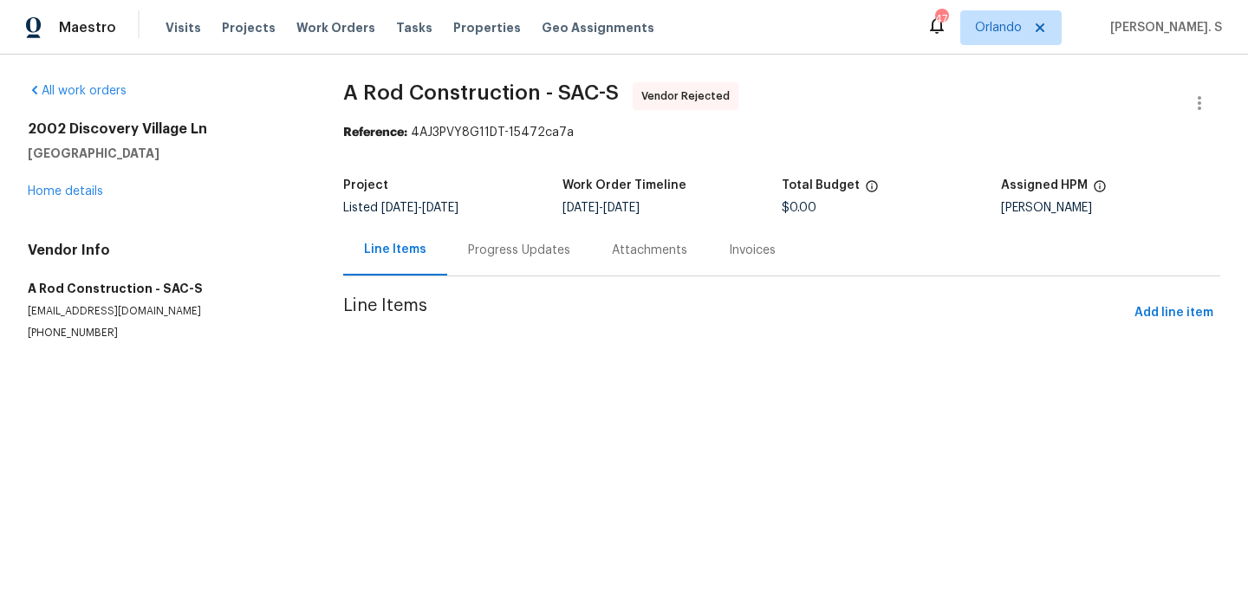
click at [28, 211] on div "All work orders [STREET_ADDRESS] Home details Vendor Info A Rod Construction - …" at bounding box center [165, 211] width 274 height 258
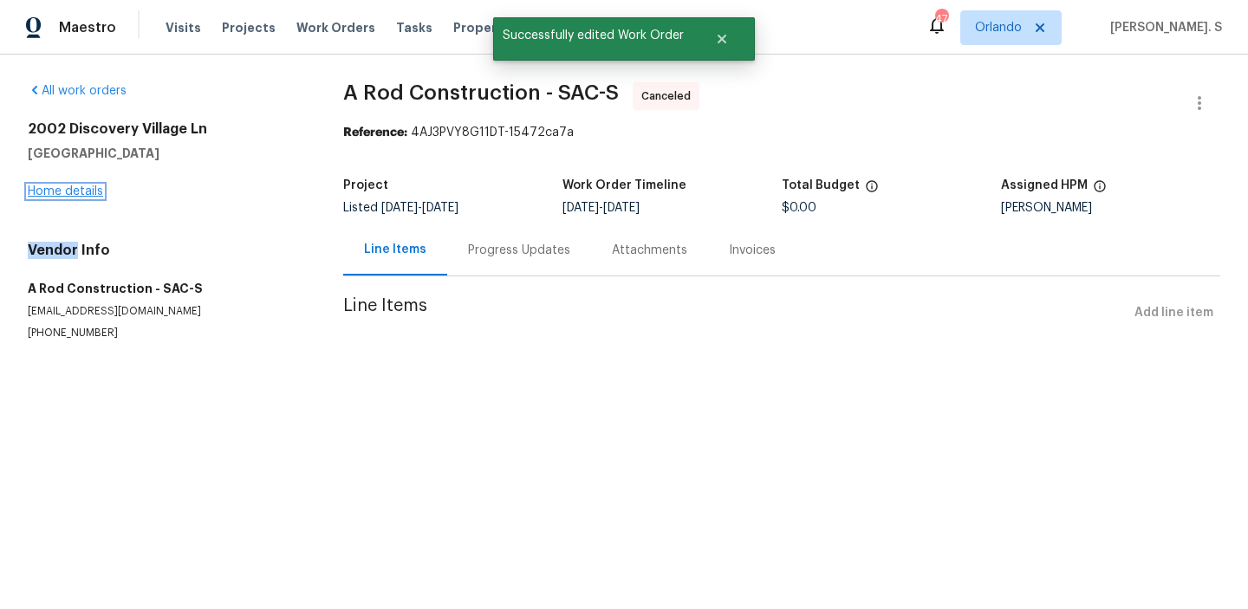
click at [51, 197] on link "Home details" at bounding box center [65, 191] width 75 height 12
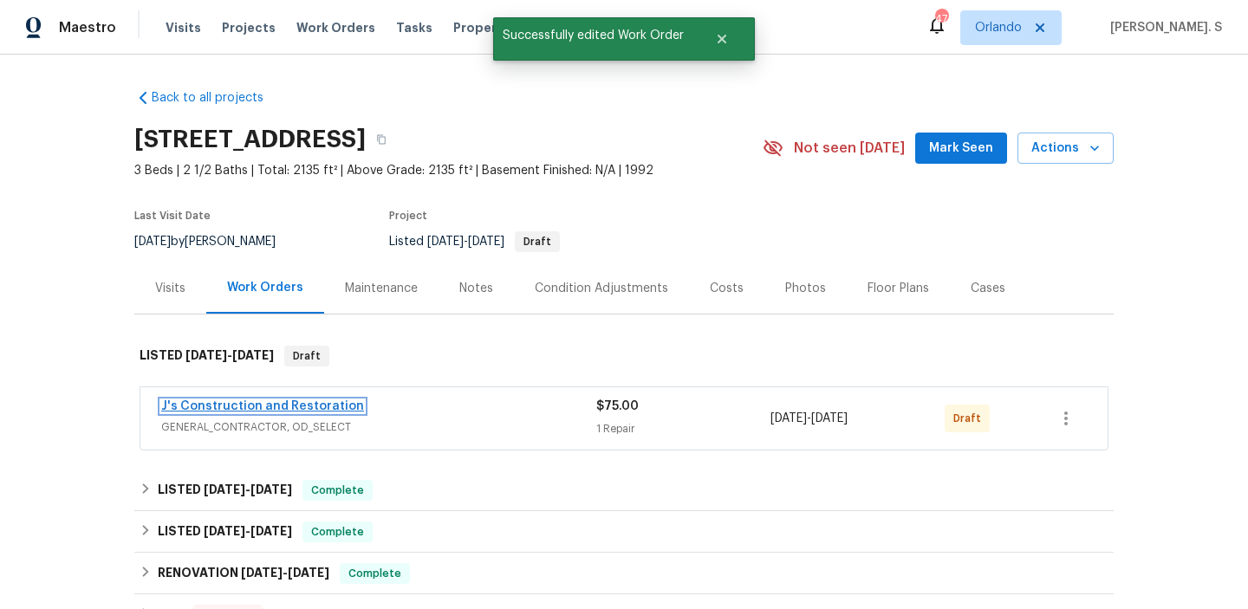
click at [215, 401] on link "J's Construction and Restoration" at bounding box center [262, 406] width 203 height 12
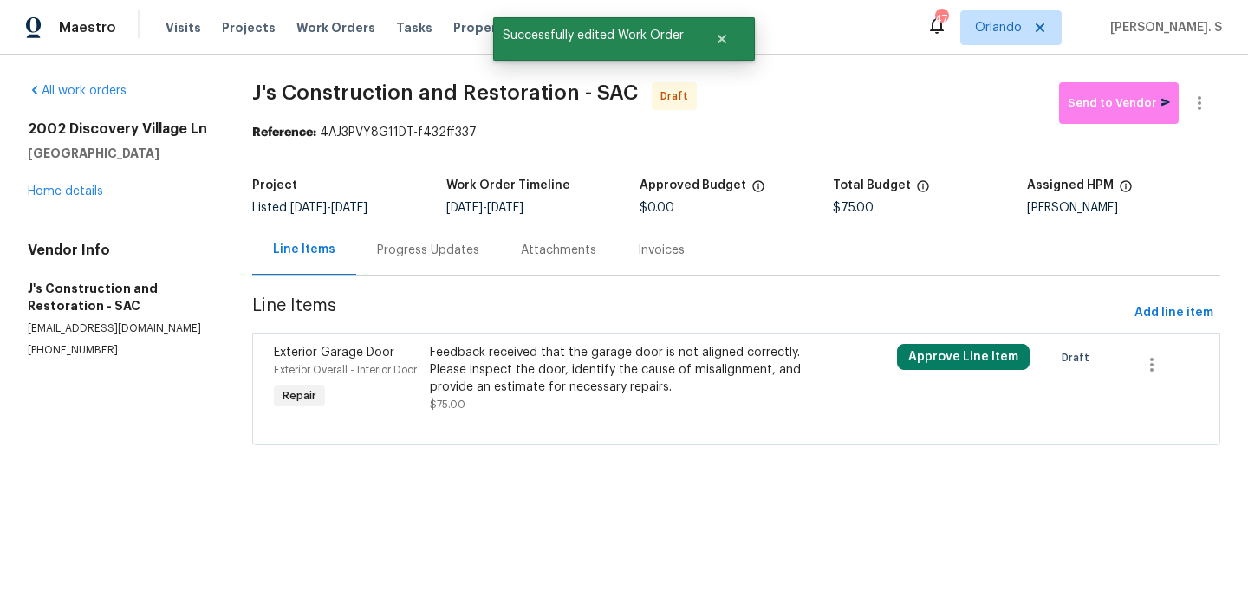
click at [528, 418] on div "Feedback received that the garage door is not aligned correctly. Please inspect…" at bounding box center [618, 379] width 389 height 80
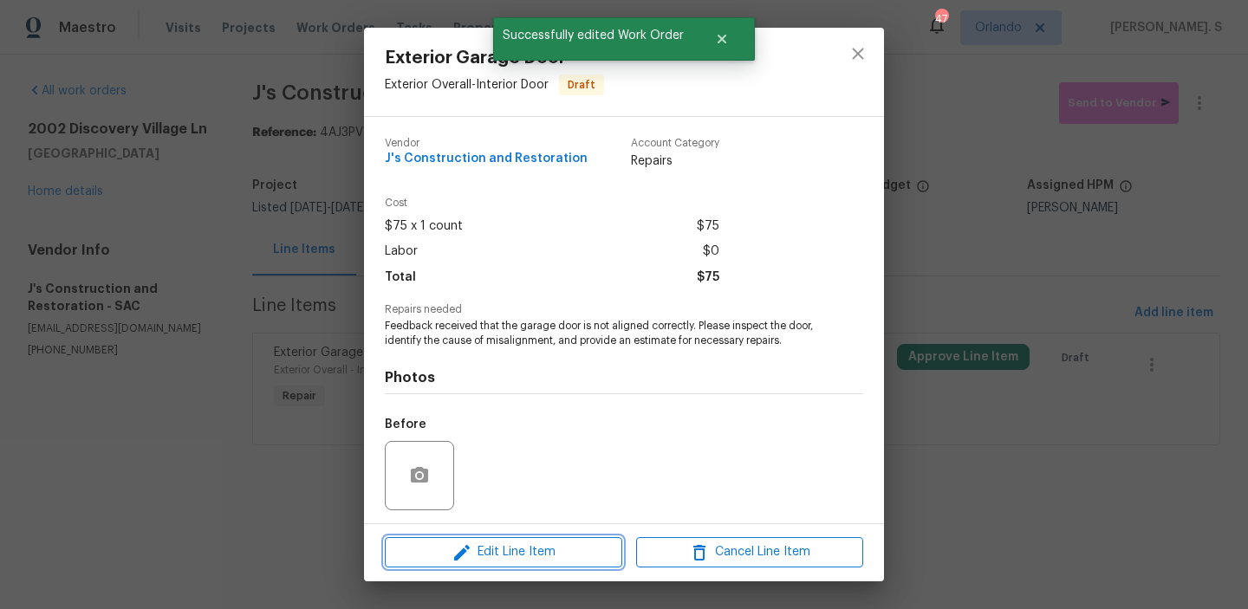
click at [517, 541] on button "Edit Line Item" at bounding box center [503, 552] width 237 height 30
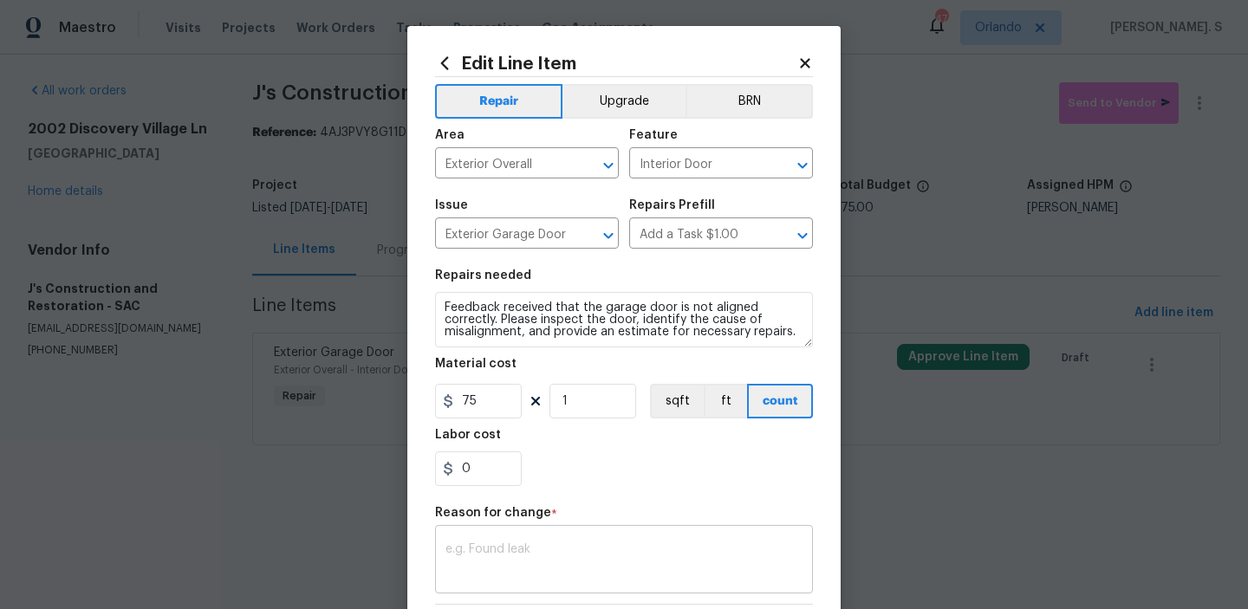
click at [529, 543] on div "x ​" at bounding box center [624, 561] width 378 height 64
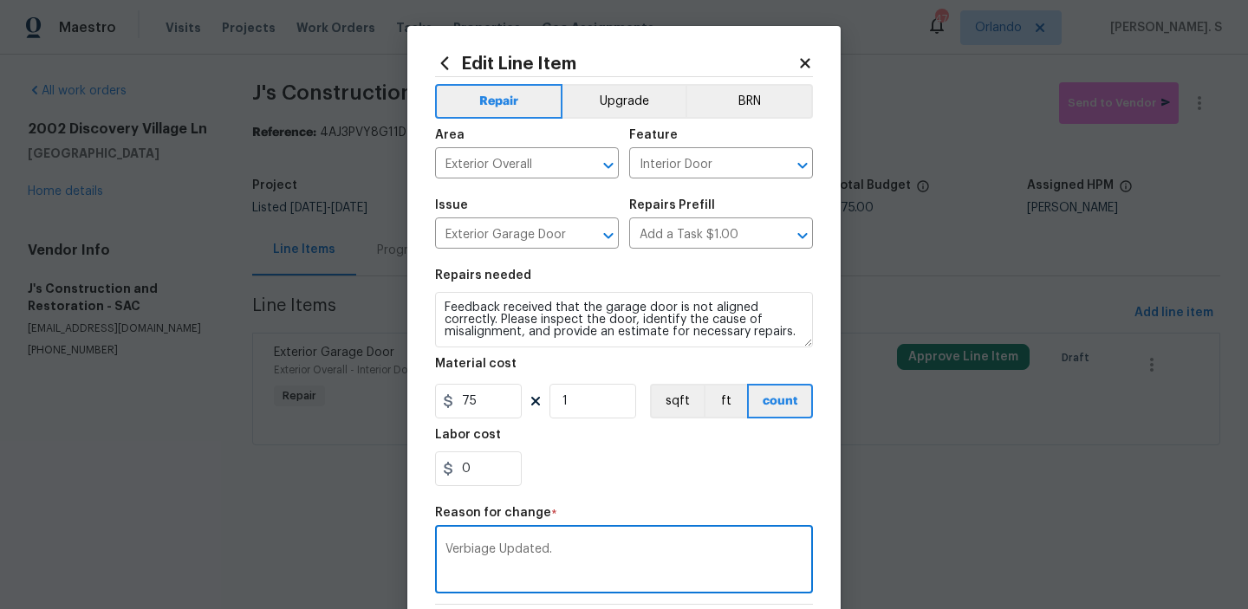
scroll to position [245, 0]
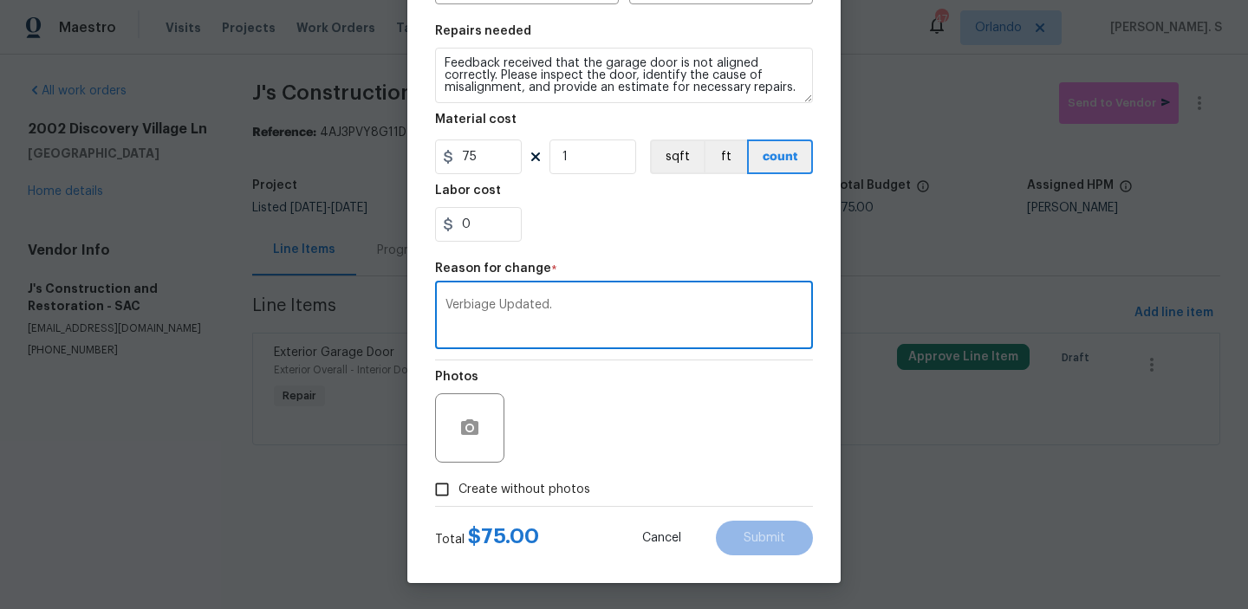
type textarea "Verbiage Updated."
click at [462, 493] on span "Create without photos" at bounding box center [524, 490] width 132 height 18
click at [458, 493] on input "Create without photos" at bounding box center [441, 489] width 33 height 33
checkbox input "true"
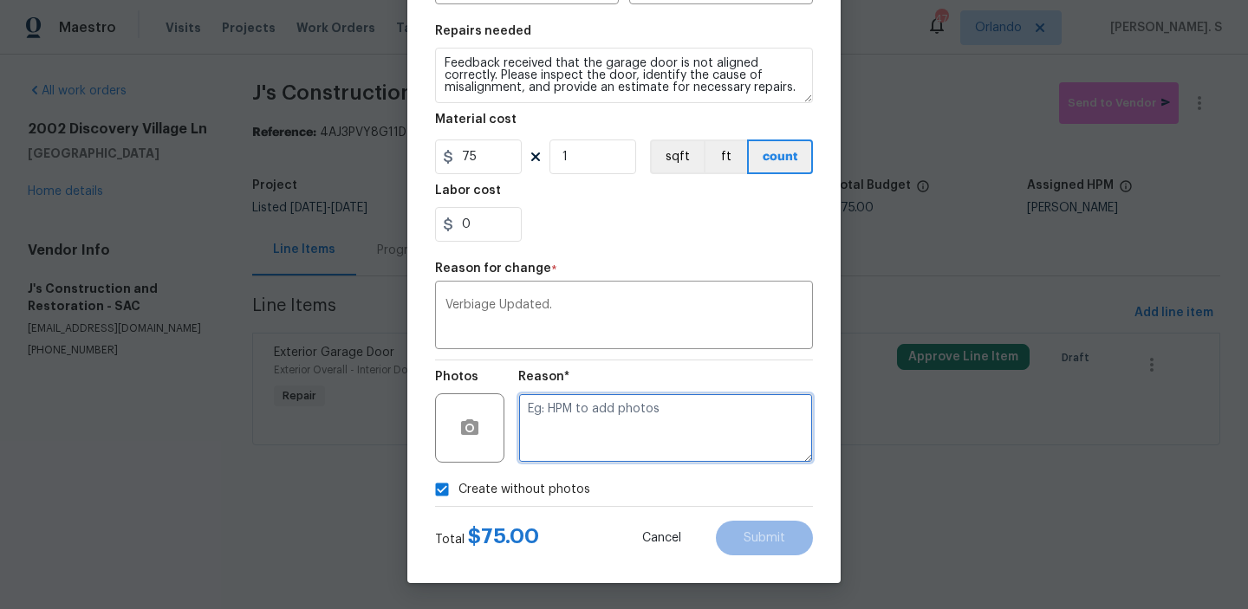
click at [645, 449] on textarea at bounding box center [665, 427] width 295 height 69
click at [641, 427] on textarea at bounding box center [665, 427] width 295 height 69
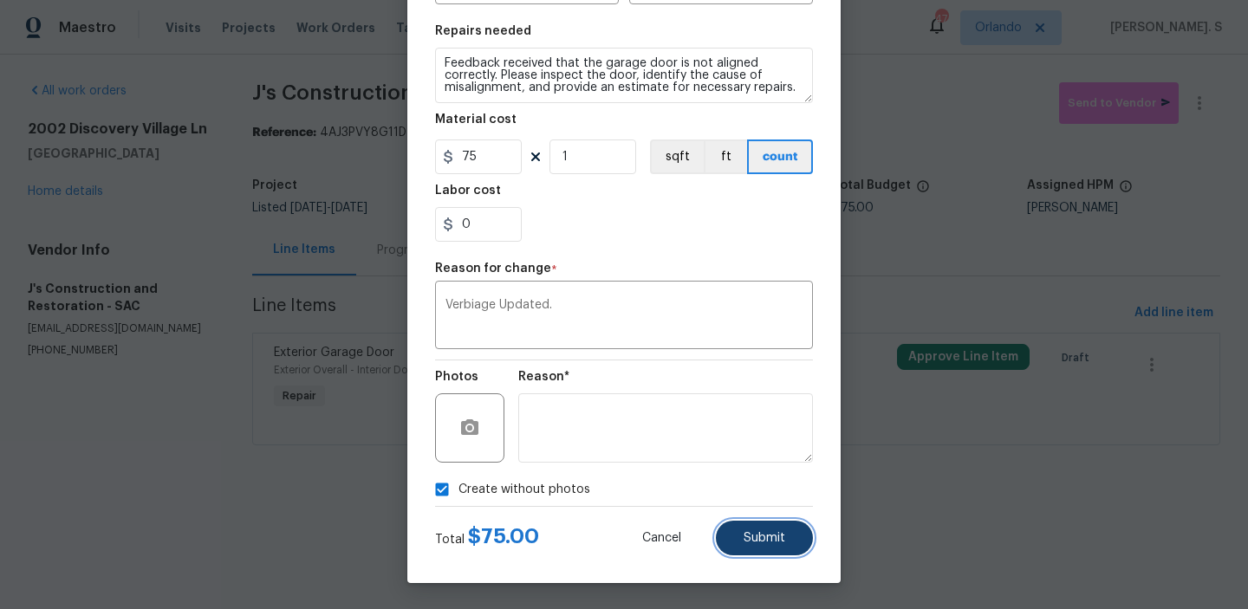
click at [729, 530] on button "Submit" at bounding box center [764, 538] width 97 height 35
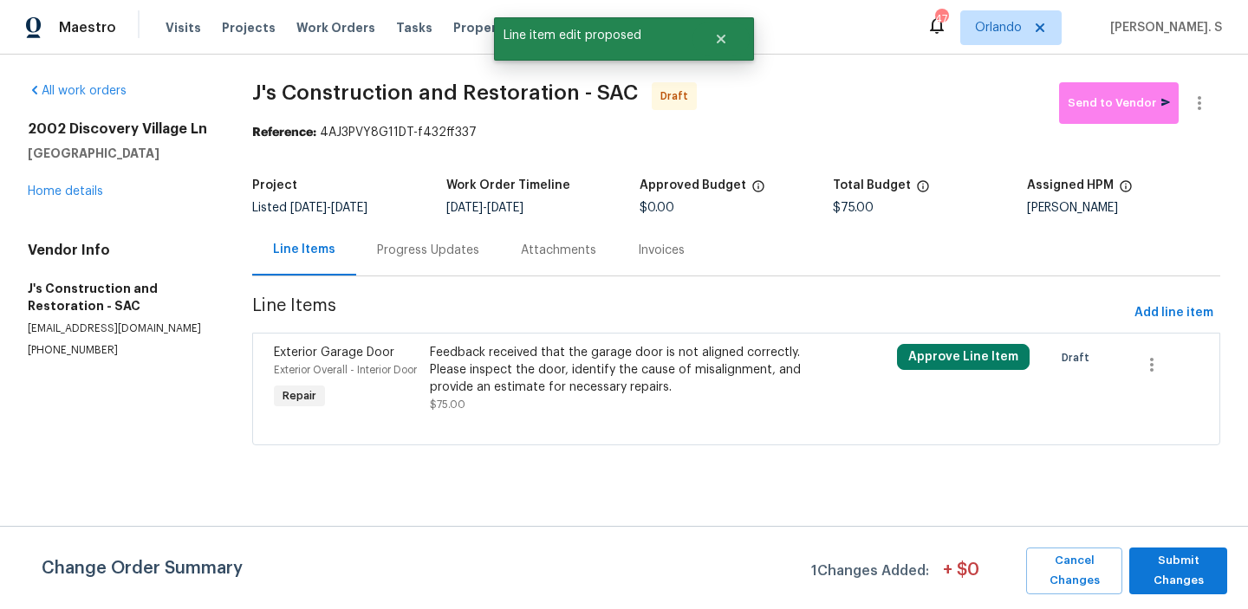
scroll to position [0, 0]
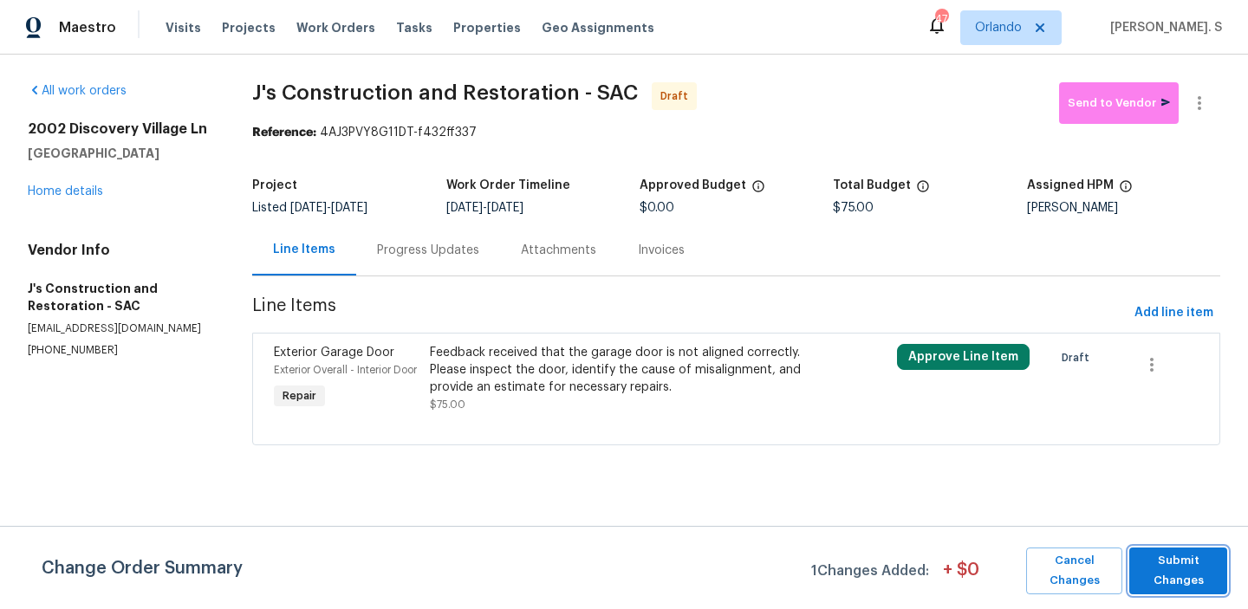
click at [1191, 575] on span "Submit Changes" at bounding box center [1177, 571] width 81 height 40
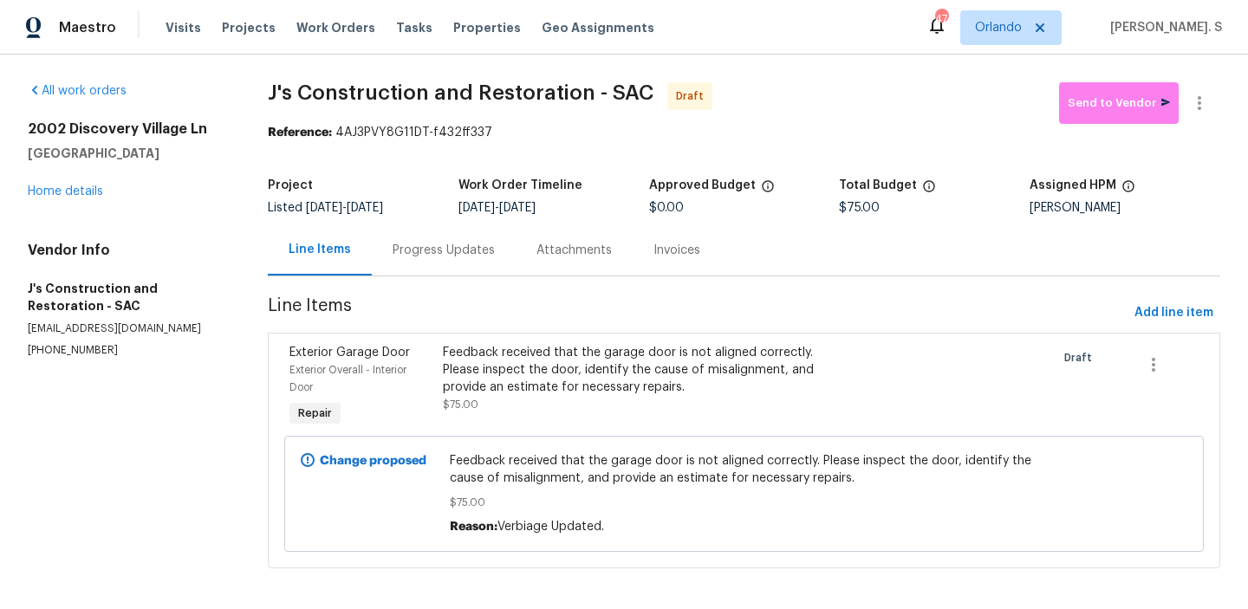
click at [424, 274] on div "Progress Updates" at bounding box center [444, 249] width 144 height 51
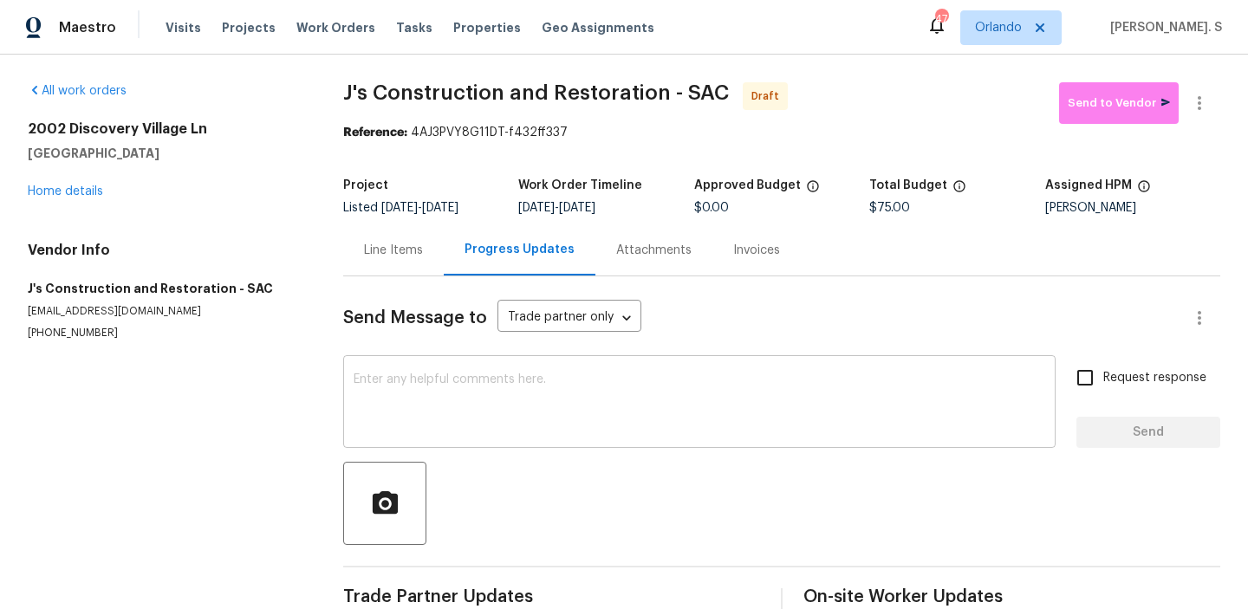
click at [429, 428] on textarea at bounding box center [698, 403] width 691 height 61
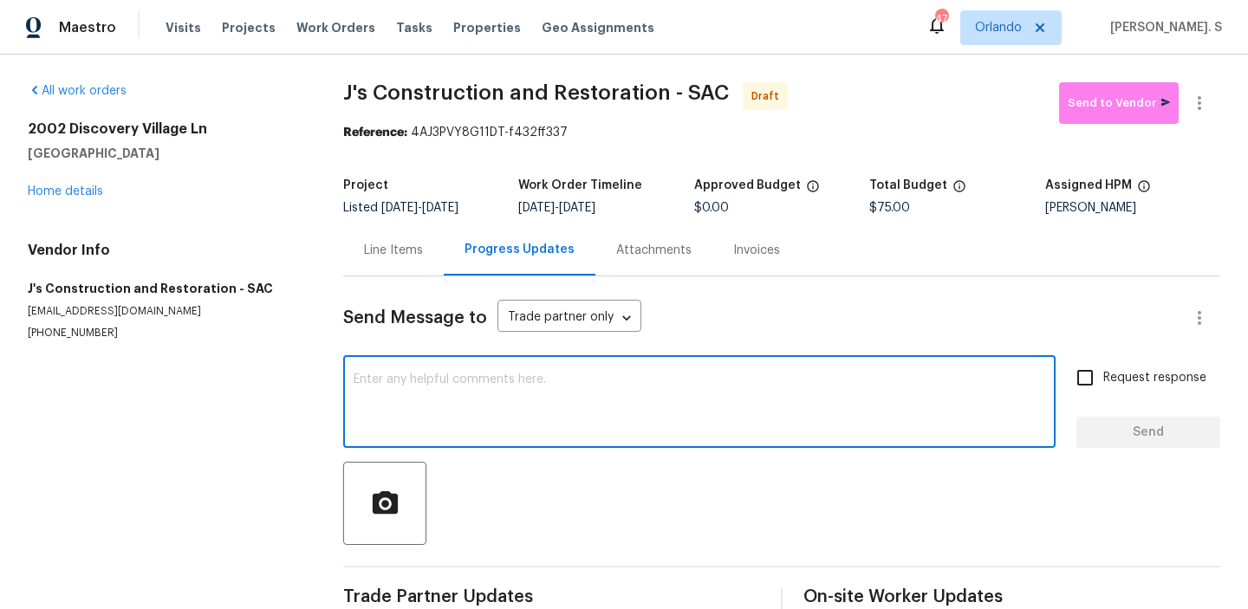
paste textarea "Hi, this is Glory with Opendoor. I’m confirming you received the WO for the pro…"
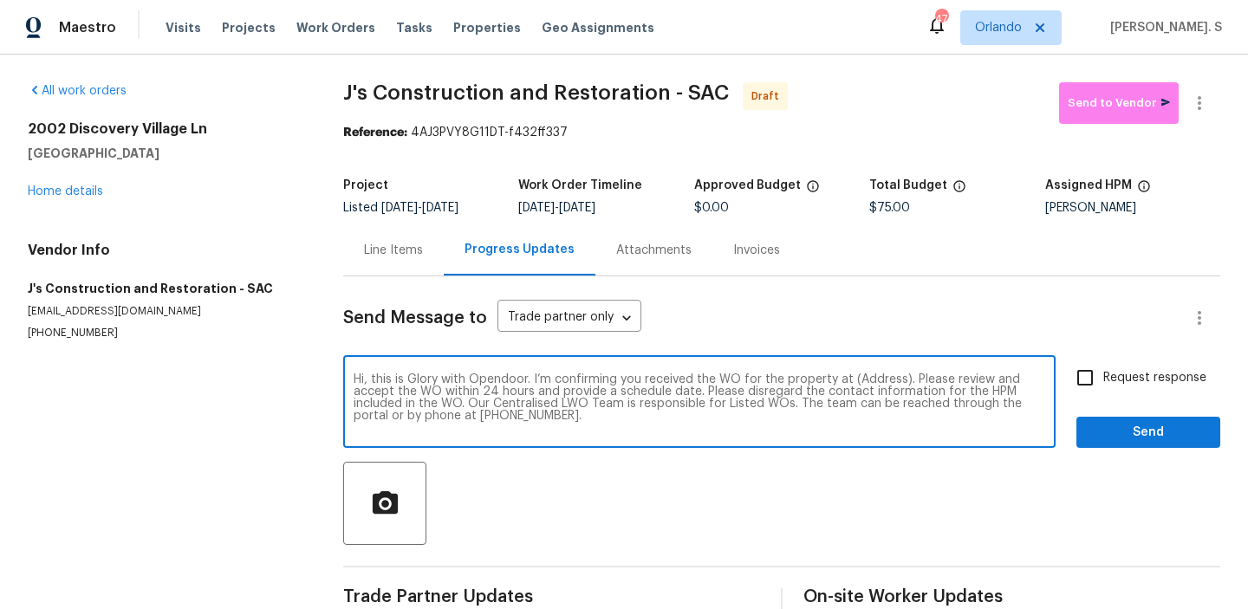
click at [876, 377] on textarea "Hi, this is Glory with Opendoor. I’m confirming you received the WO for the pro…" at bounding box center [698, 403] width 691 height 61
paste textarea "[STREET_ADDRESS]"
type textarea "Hi, this is Glory with Opendoor. I’m confirming you received the WO for the pro…"
click at [1186, 113] on button "button" at bounding box center [1199, 103] width 42 height 42
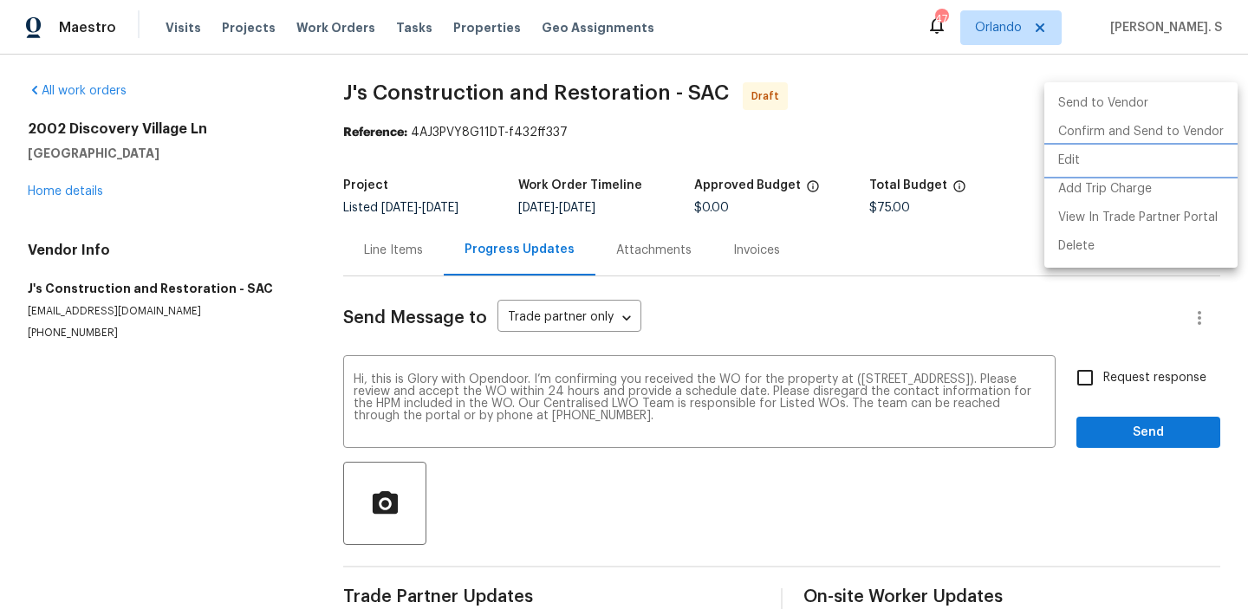
click at [1111, 155] on li "Edit" at bounding box center [1140, 160] width 193 height 29
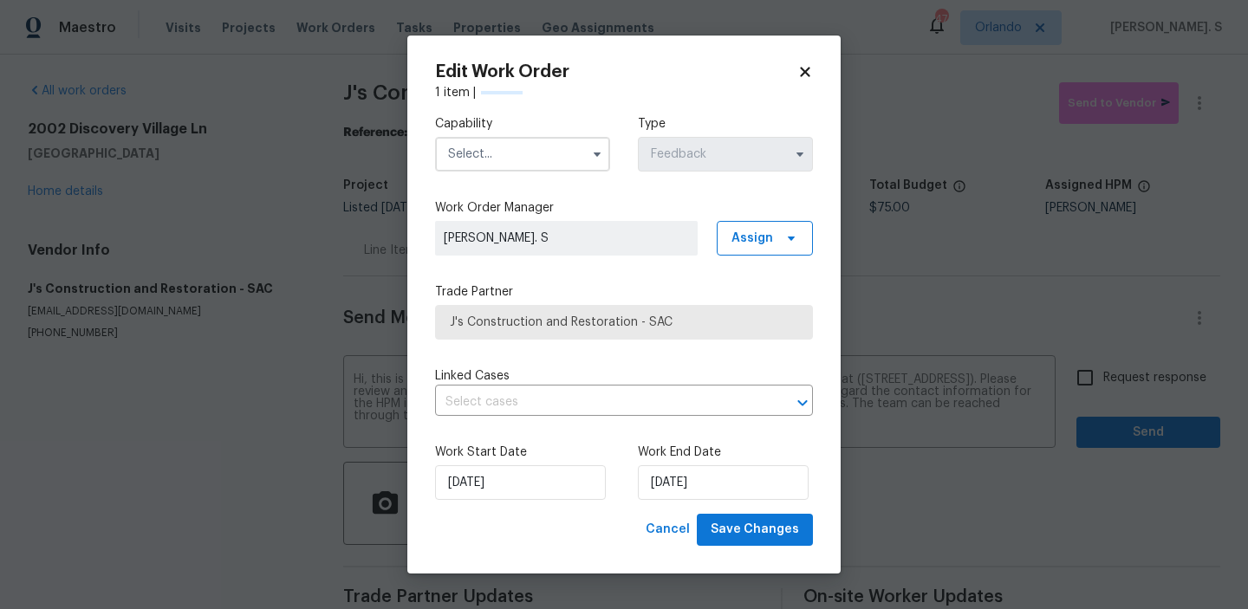
click at [531, 156] on input "text" at bounding box center [522, 154] width 175 height 35
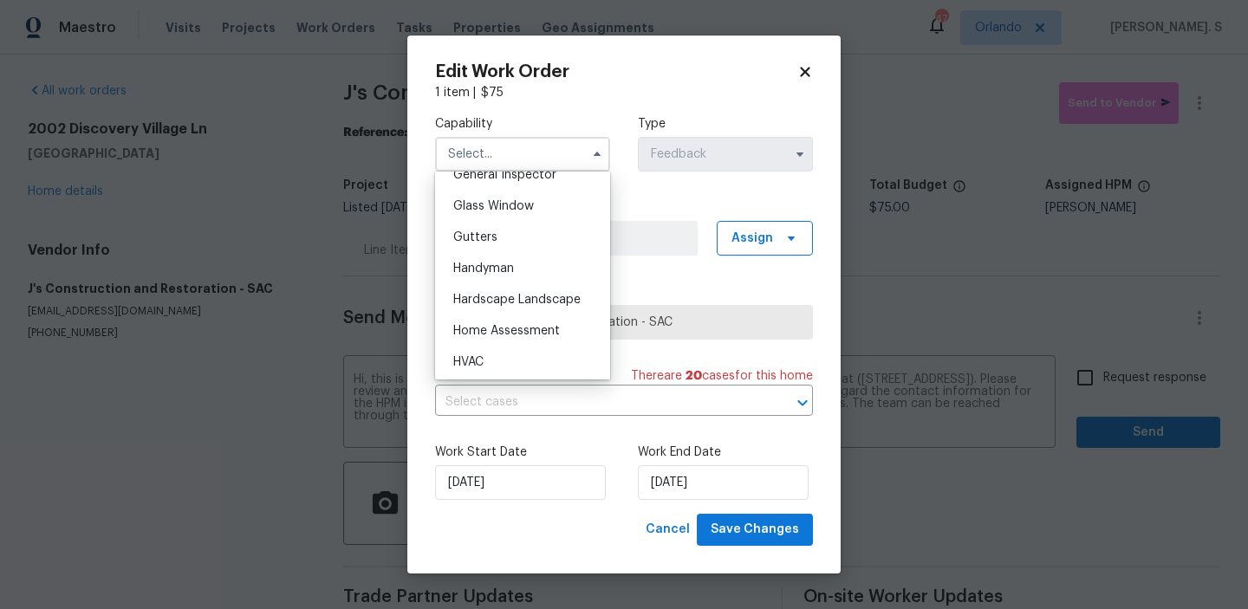
scroll to position [876, 0]
click at [550, 271] on div "Handyman" at bounding box center [522, 268] width 166 height 31
type input "Handyman"
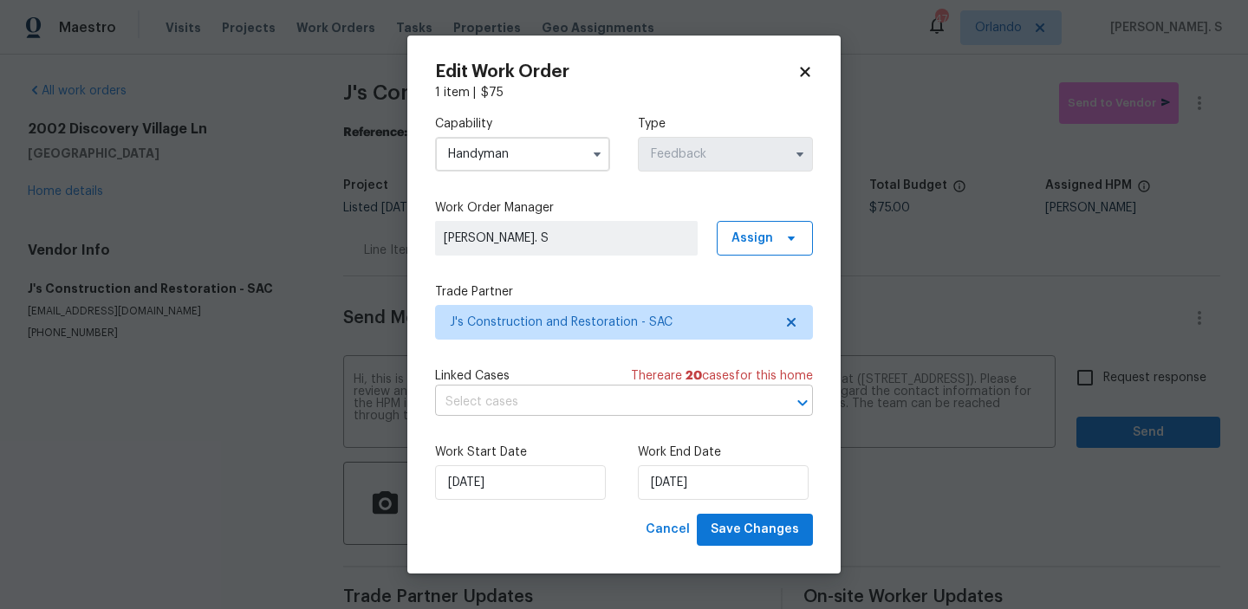
click at [576, 407] on input "text" at bounding box center [599, 402] width 329 height 27
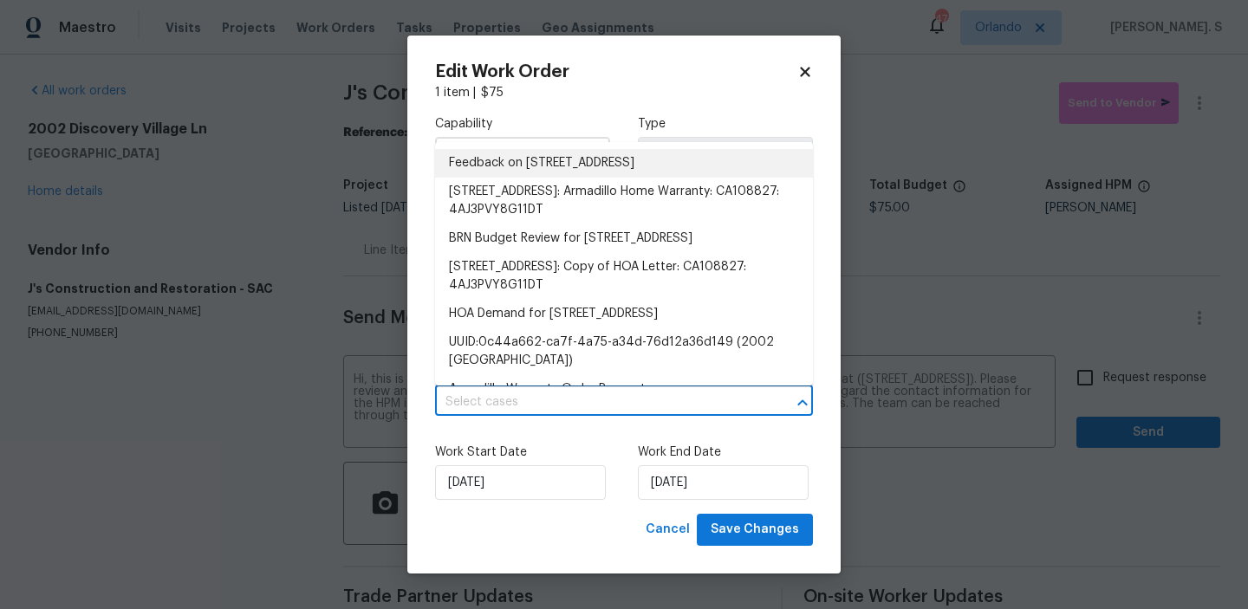
click at [581, 178] on li "Feedback on [STREET_ADDRESS]" at bounding box center [624, 163] width 378 height 29
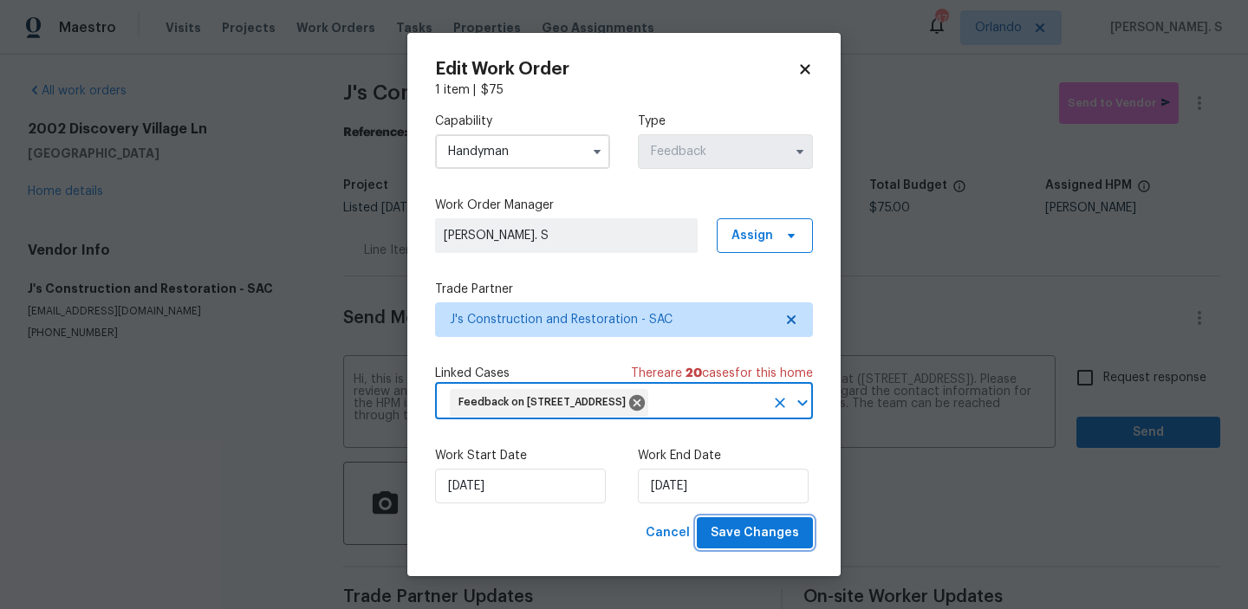
click at [755, 544] on span "Save Changes" at bounding box center [754, 533] width 88 height 22
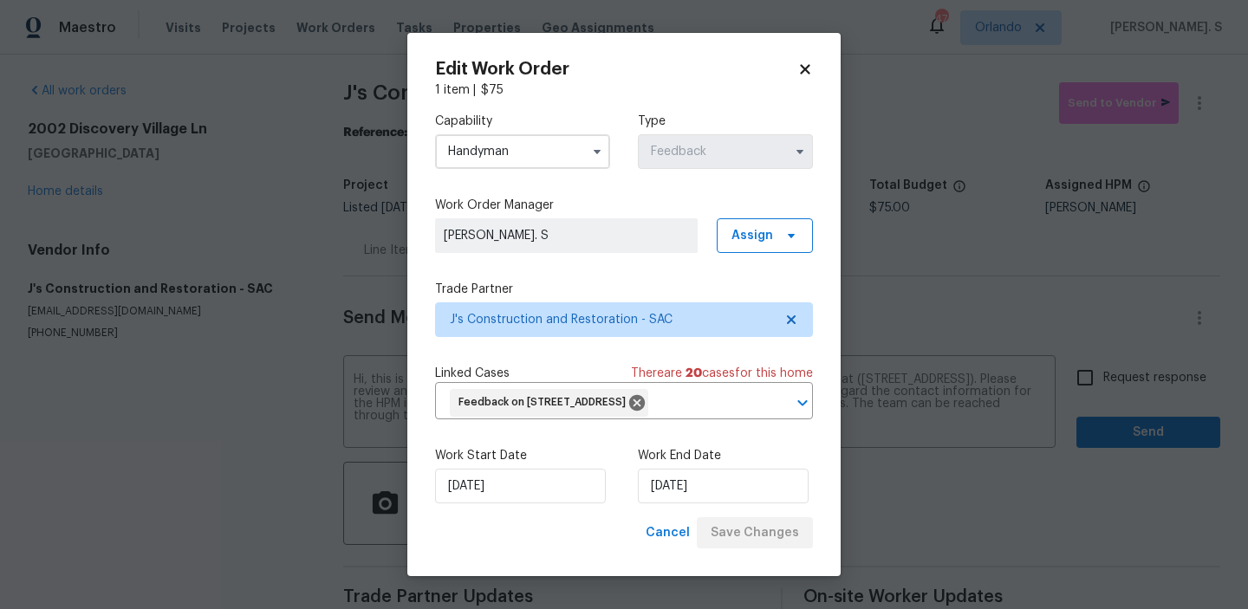
click at [1121, 373] on body "Maestro Visits Projects Work Orders Tasks Properties Geo Assignments 47 [PERSON…" at bounding box center [624, 304] width 1248 height 609
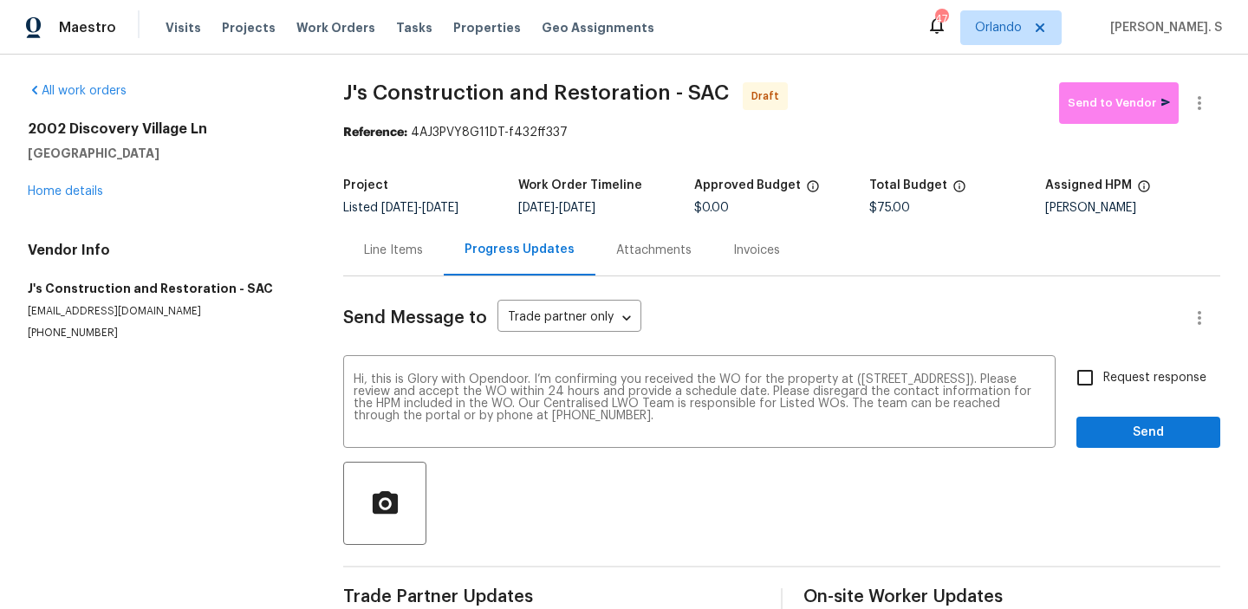
click at [1121, 373] on span "Request response" at bounding box center [1154, 378] width 103 height 18
click at [1103, 373] on input "Request response" at bounding box center [1084, 378] width 36 height 36
checkbox input "true"
click at [1121, 410] on div "Request response Send" at bounding box center [1148, 404] width 144 height 88
click at [1121, 425] on span "Send" at bounding box center [1148, 433] width 116 height 22
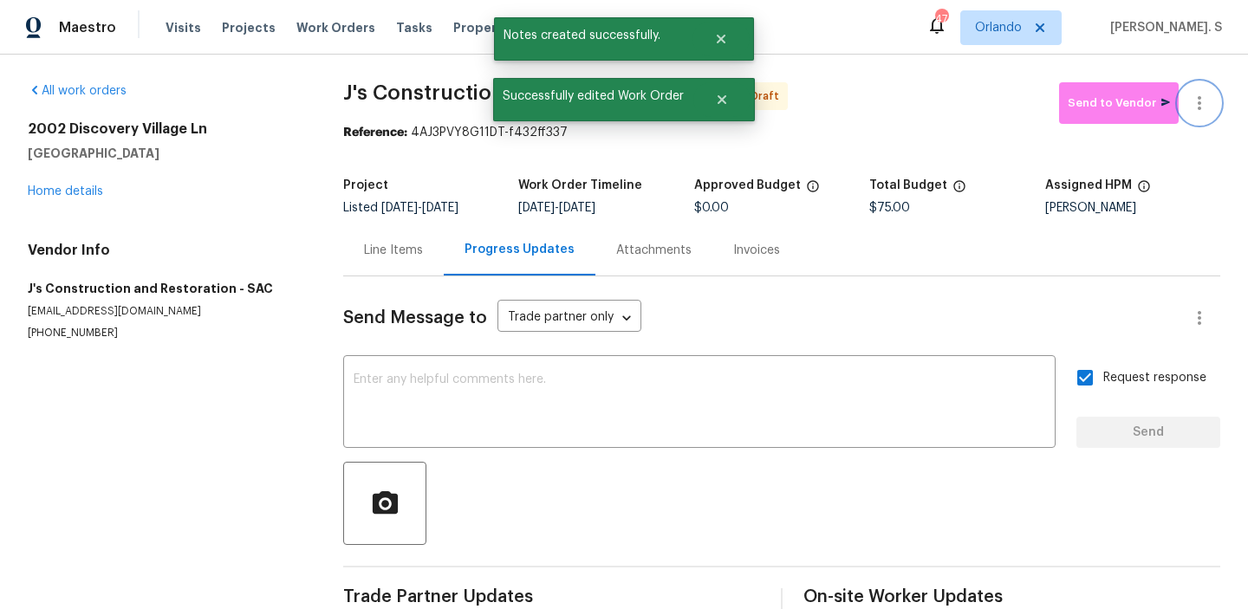
click at [1200, 107] on icon "button" at bounding box center [1198, 103] width 3 height 14
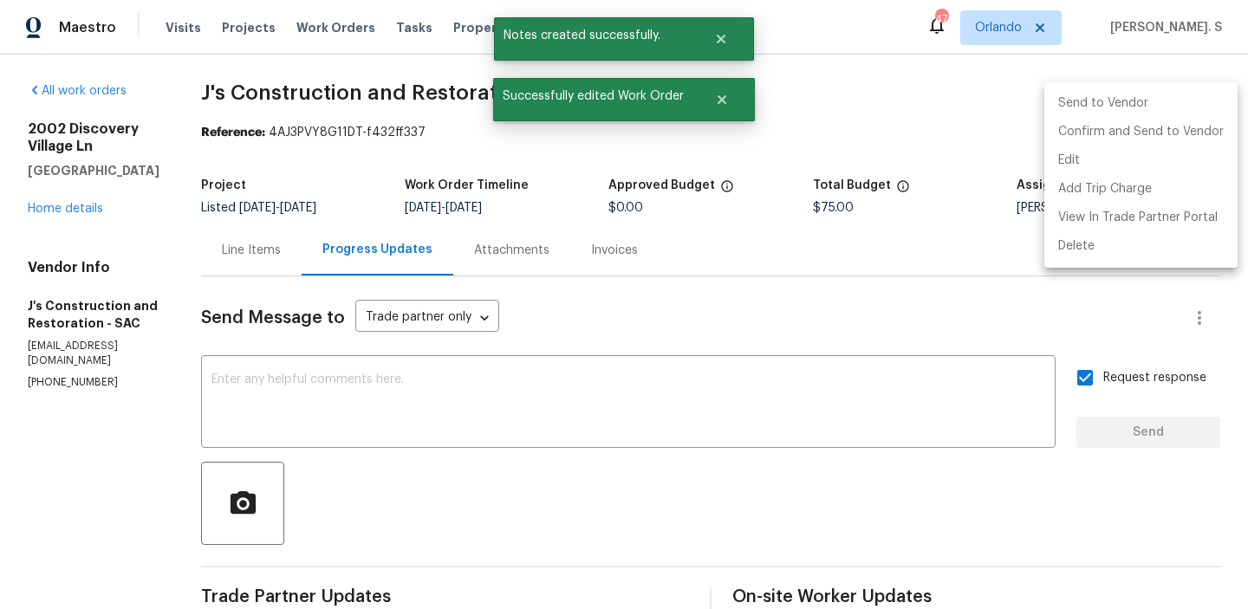
click at [1200, 116] on li "Send to Vendor" at bounding box center [1140, 103] width 193 height 29
click at [1196, 175] on li "Add Trip Charge" at bounding box center [1140, 189] width 193 height 29
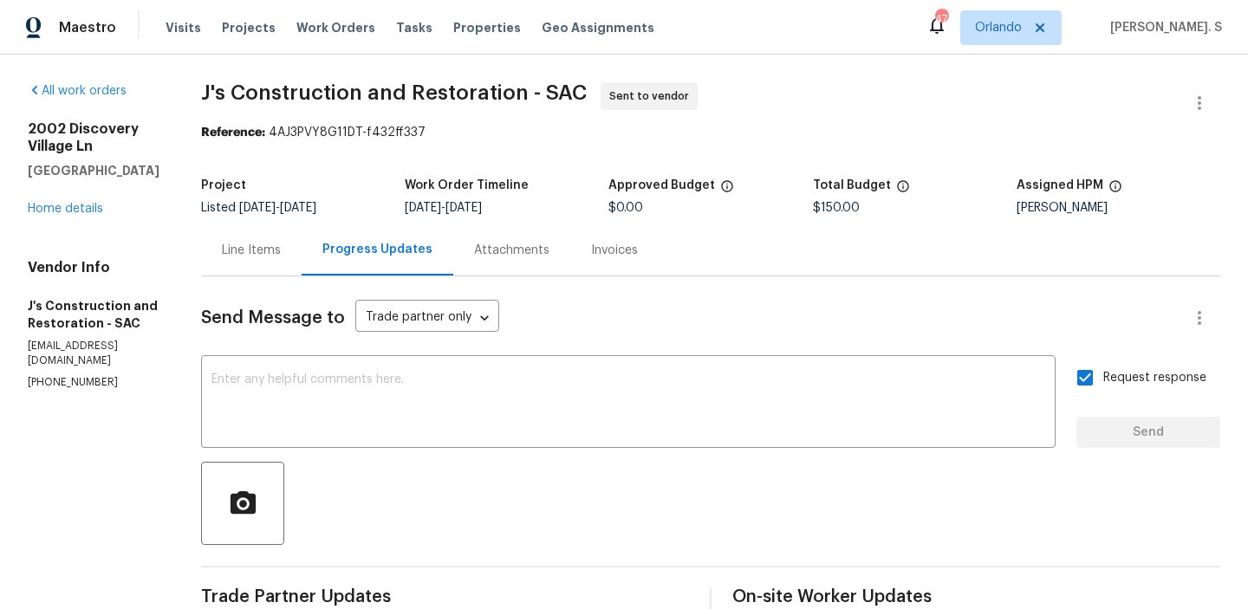
click at [375, 101] on span "J's Construction and Restoration - SAC" at bounding box center [394, 92] width 386 height 21
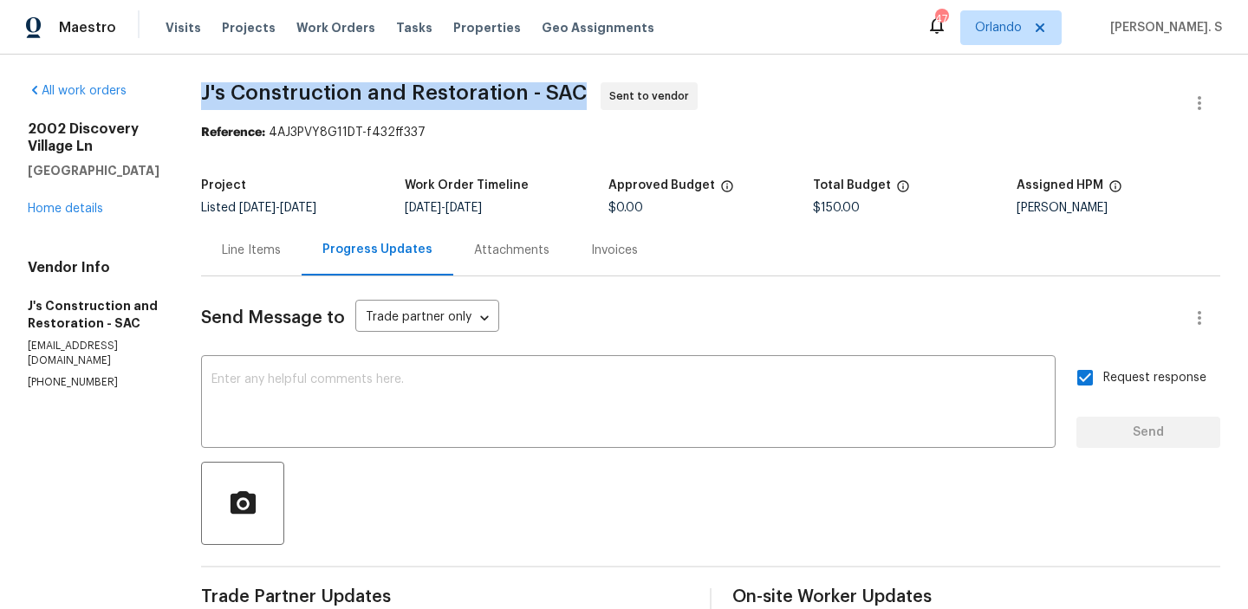
copy span "J's Construction and Restoration - SAC"
